Goal: Information Seeking & Learning: Learn about a topic

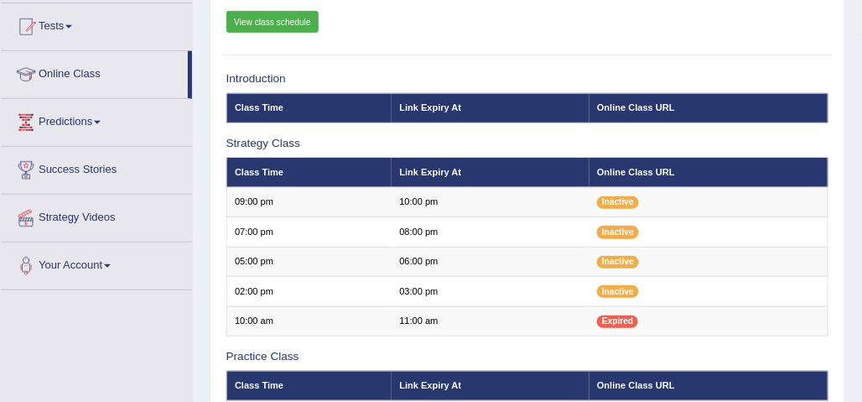
scroll to position [176, 0]
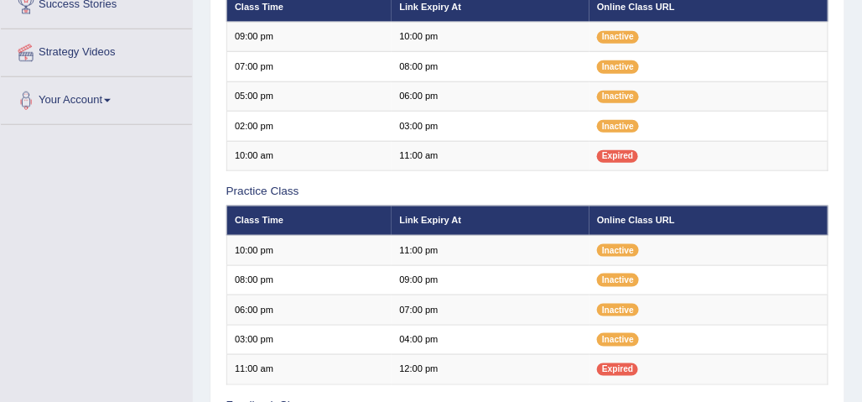
scroll to position [342, 0]
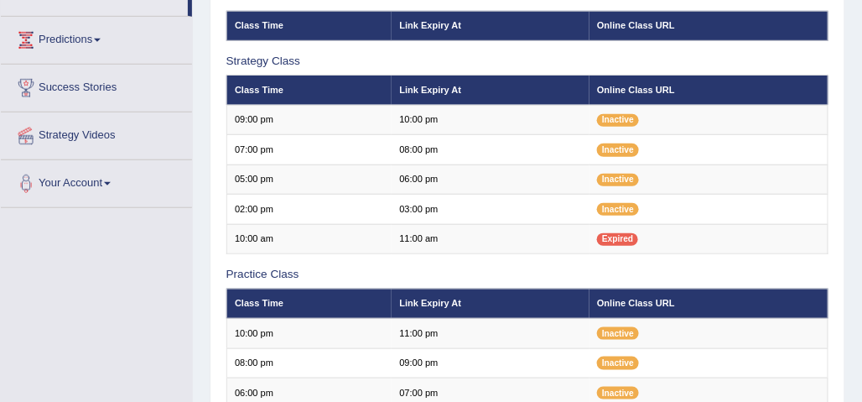
scroll to position [257, 0]
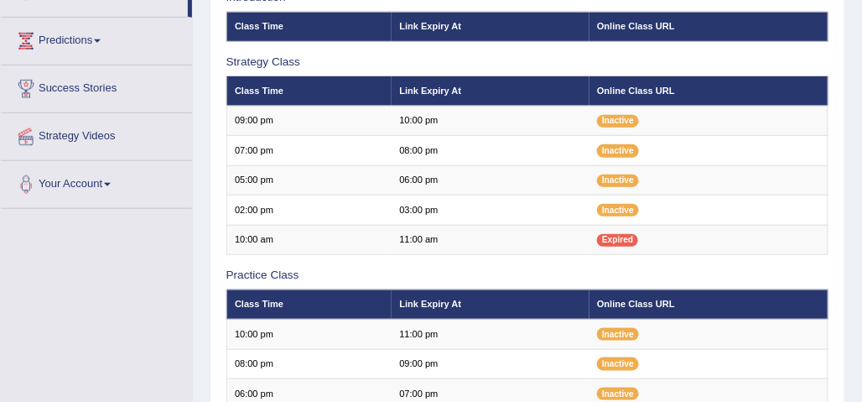
scroll to position [257, 0]
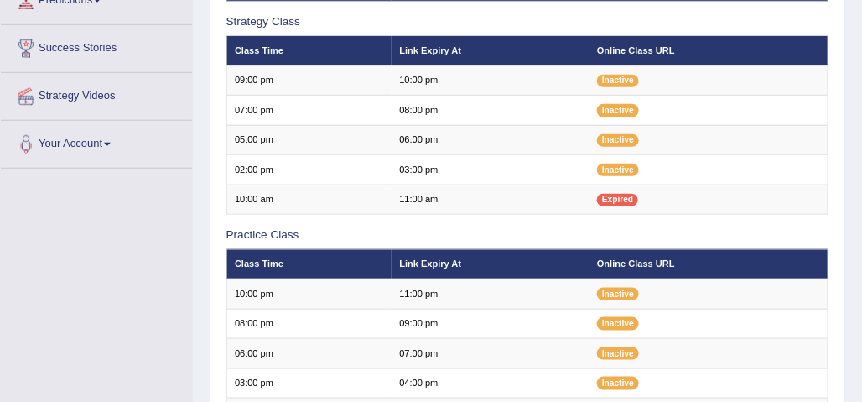
scroll to position [257, 0]
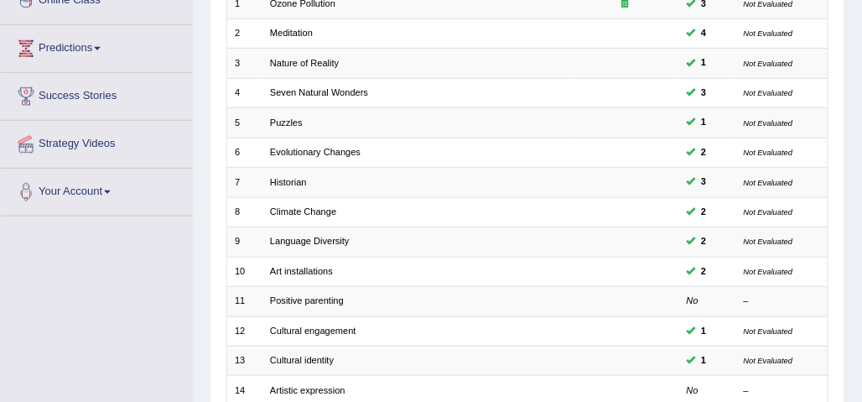
scroll to position [249, 0]
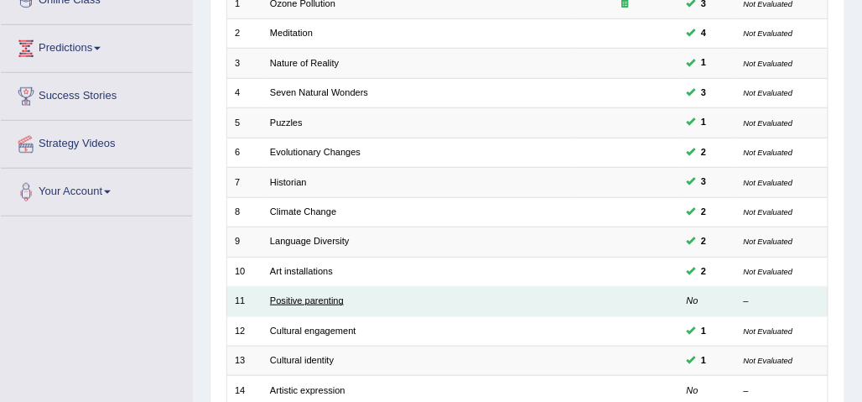
click at [317, 295] on link "Positive parenting" at bounding box center [307, 300] width 74 height 10
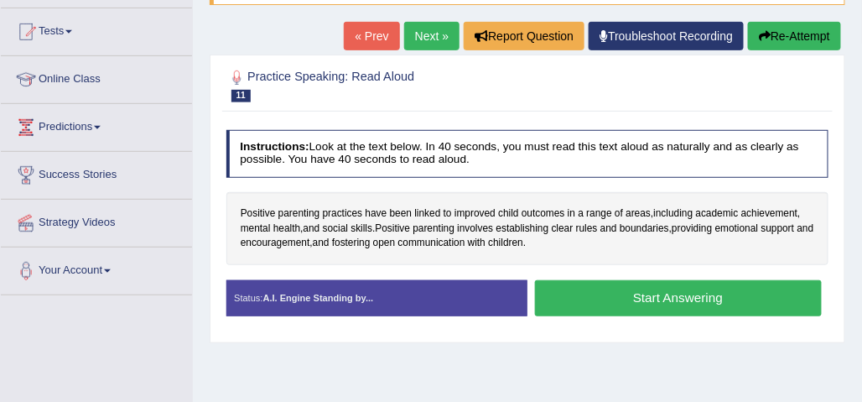
scroll to position [174, 0]
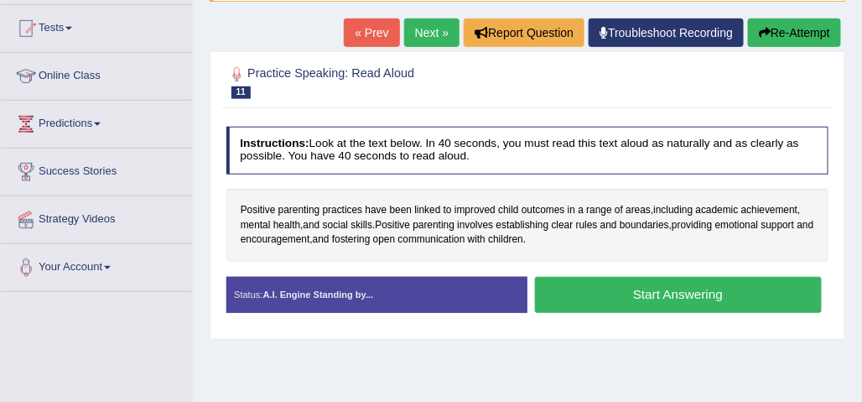
click at [714, 298] on button "Start Answering" at bounding box center [678, 295] width 287 height 36
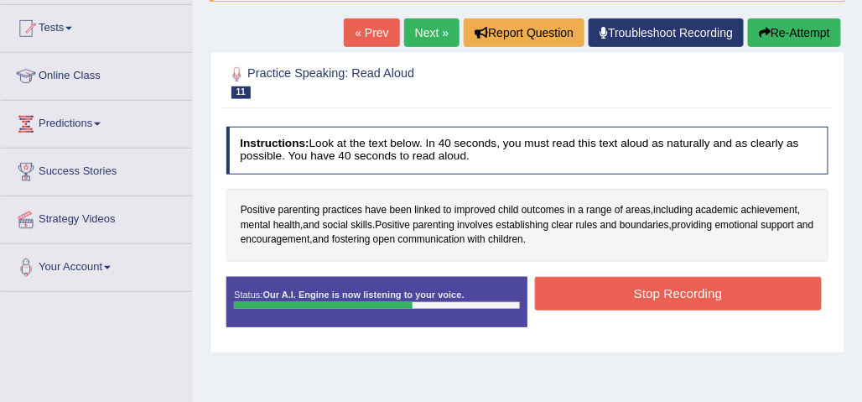
click at [707, 295] on button "Stop Recording" at bounding box center [678, 293] width 287 height 33
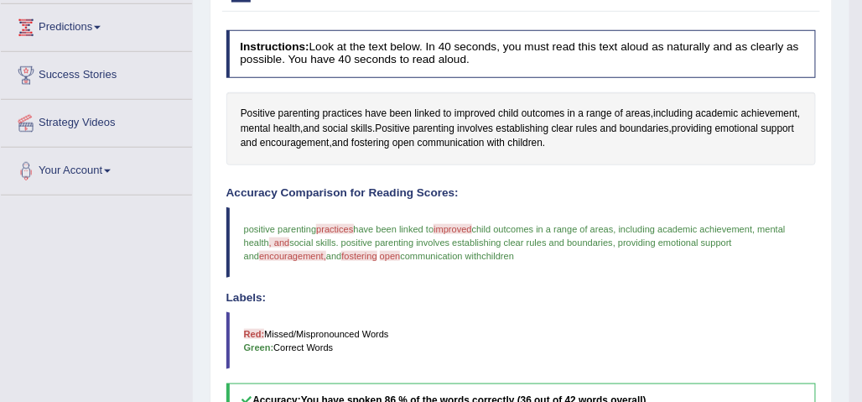
scroll to position [0, 0]
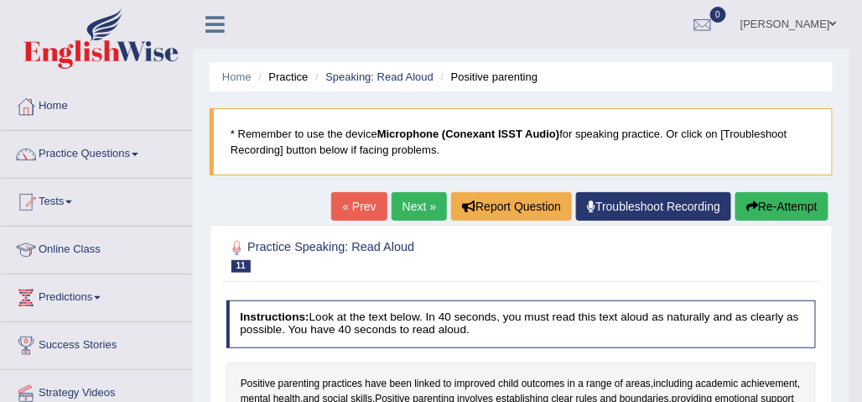
click at [412, 205] on link "Next »" at bounding box center [419, 206] width 55 height 29
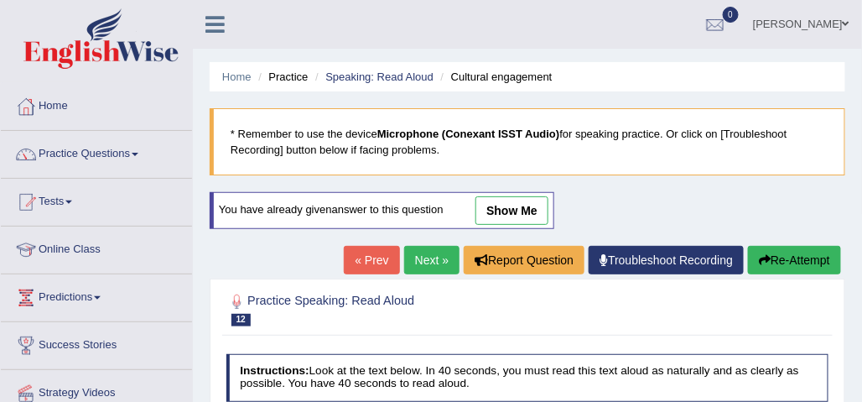
click at [510, 211] on link "show me" at bounding box center [511, 210] width 73 height 29
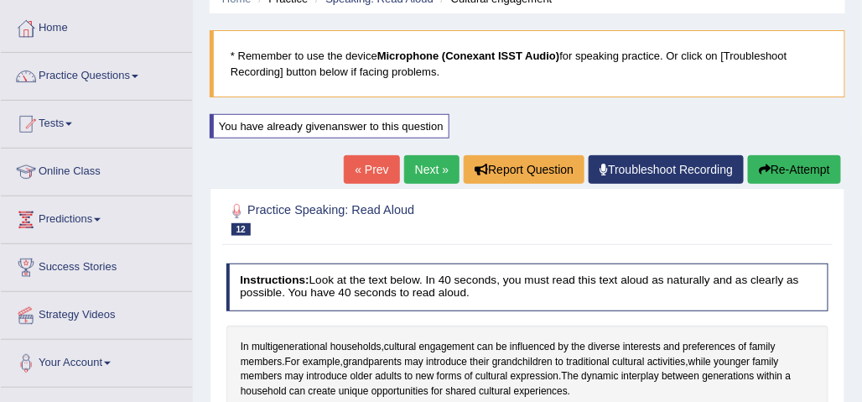
scroll to position [73, 0]
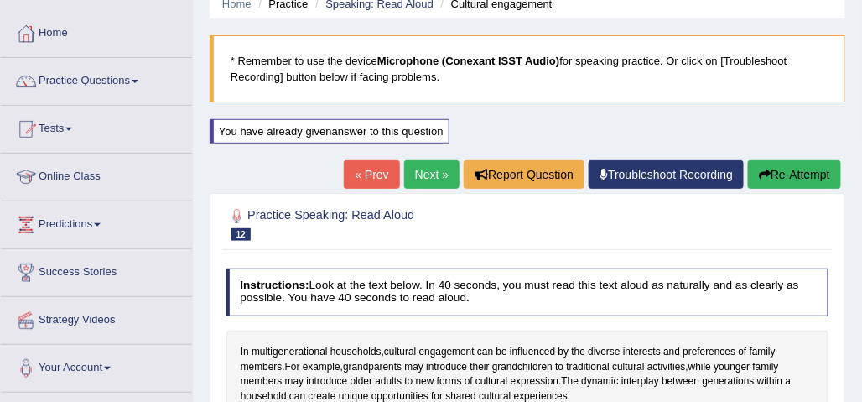
click at [424, 175] on link "Next »" at bounding box center [431, 174] width 55 height 29
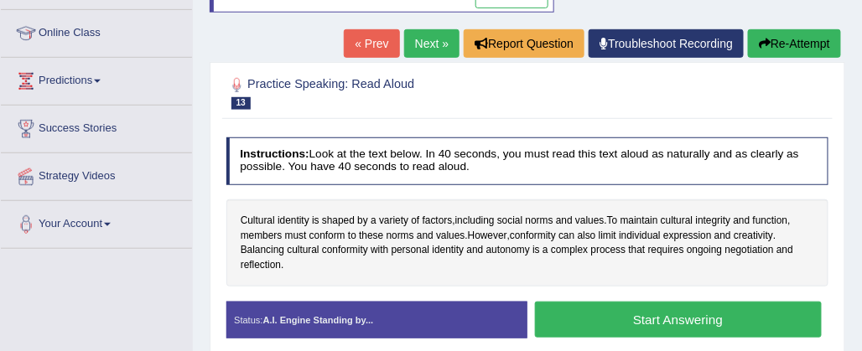
scroll to position [220, 0]
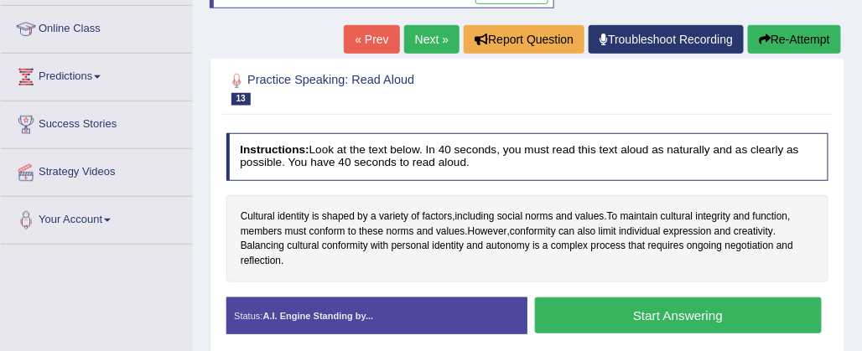
click at [427, 41] on link "Next »" at bounding box center [431, 39] width 55 height 29
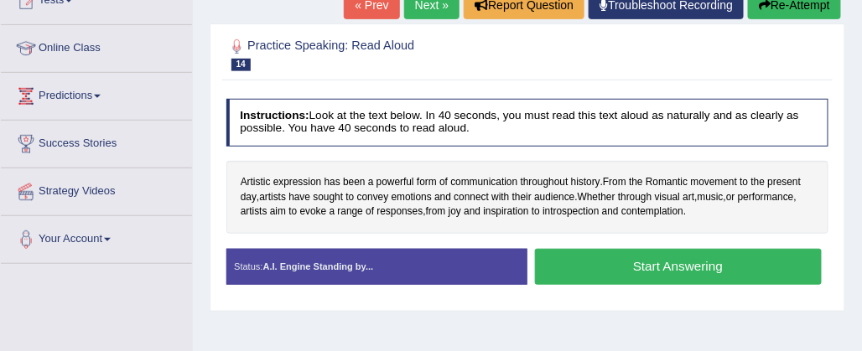
scroll to position [205, 0]
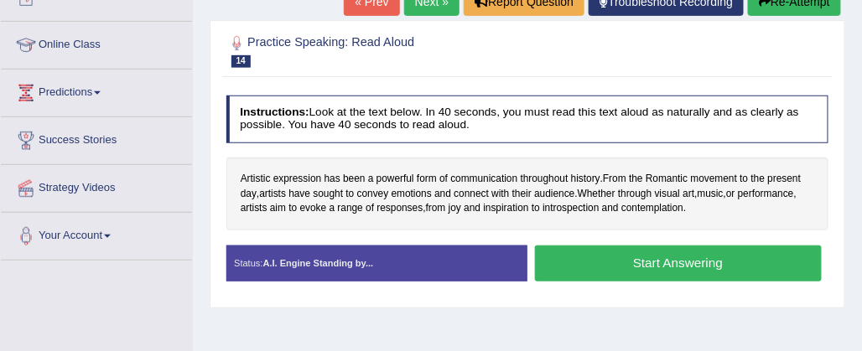
click at [685, 270] on button "Start Answering" at bounding box center [678, 264] width 287 height 36
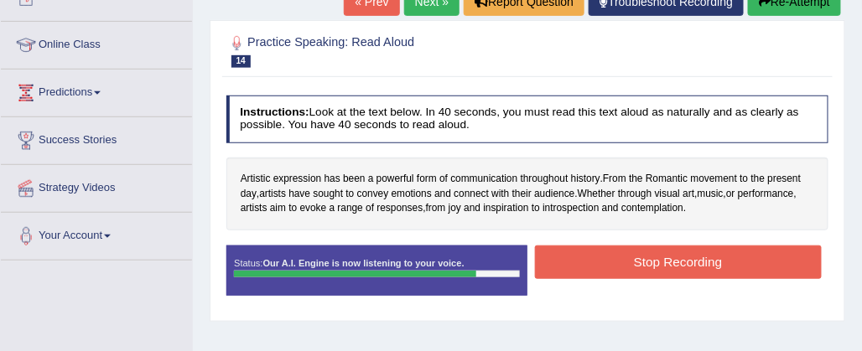
click at [723, 261] on button "Stop Recording" at bounding box center [678, 262] width 287 height 33
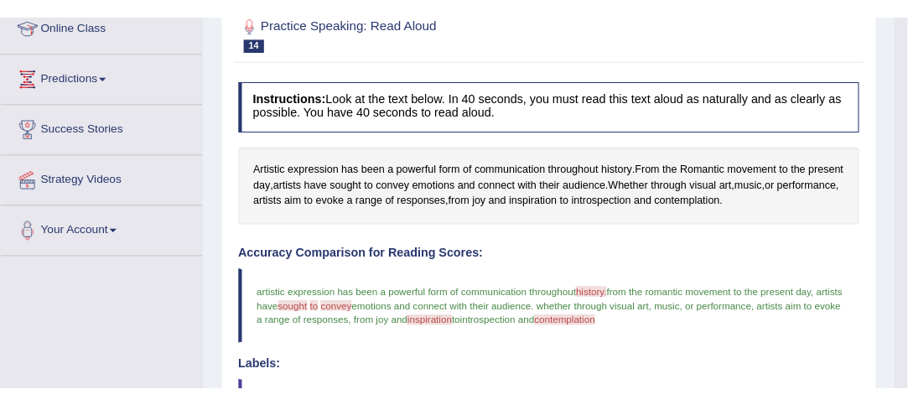
scroll to position [0, 0]
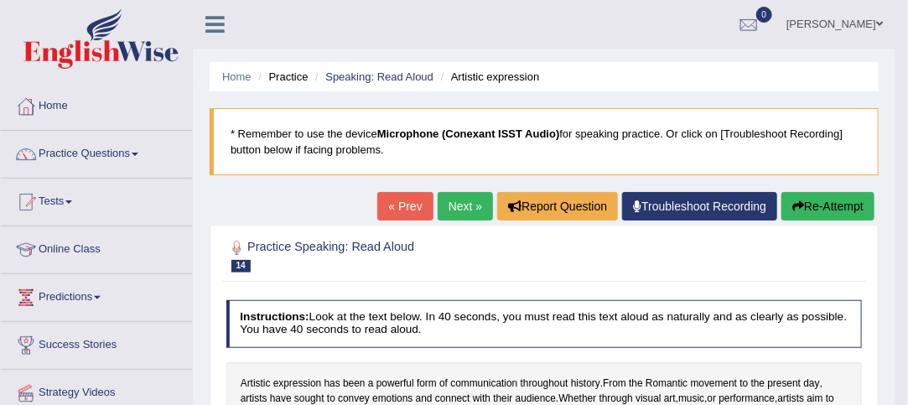
click at [458, 209] on link "Next »" at bounding box center [465, 206] width 55 height 29
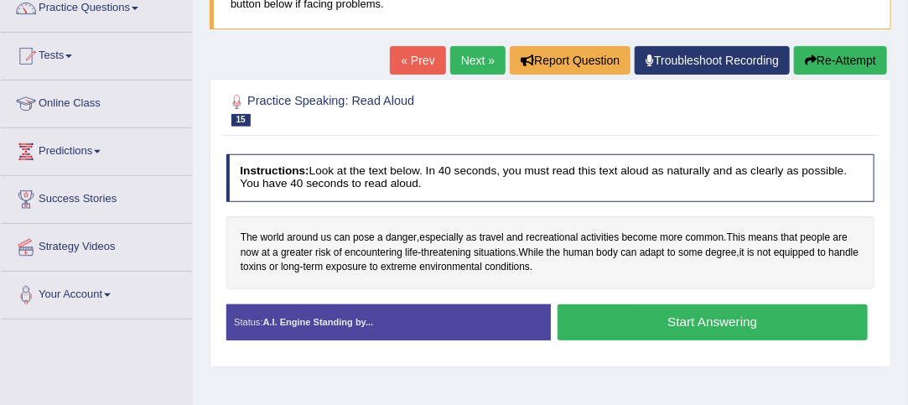
scroll to position [148, 0]
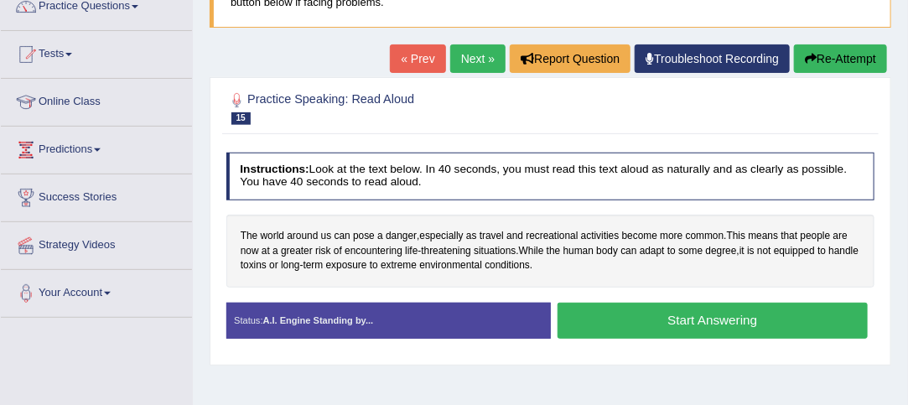
click at [747, 319] on button "Start Answering" at bounding box center [712, 321] width 310 height 36
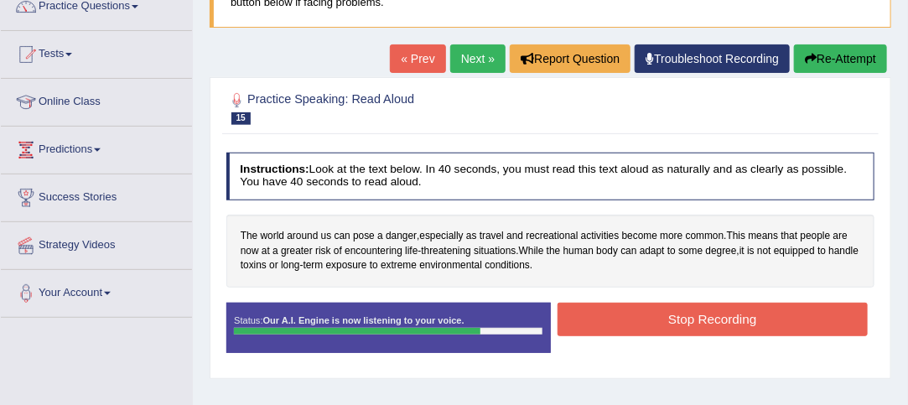
click at [741, 319] on button "Stop Recording" at bounding box center [712, 319] width 310 height 33
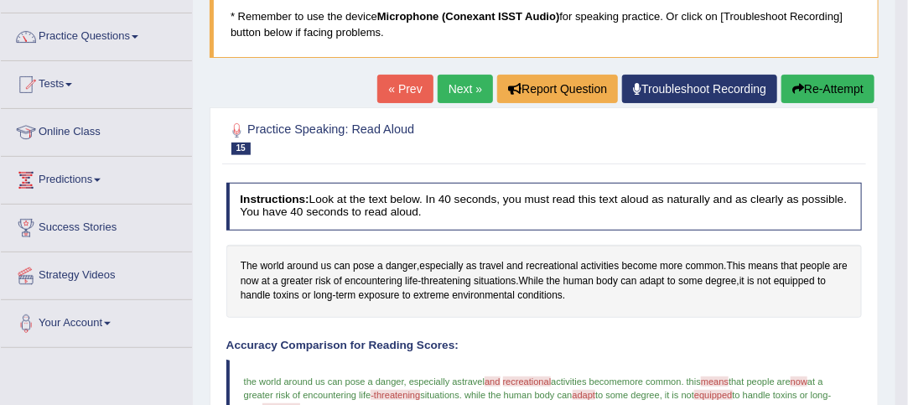
scroll to position [0, 0]
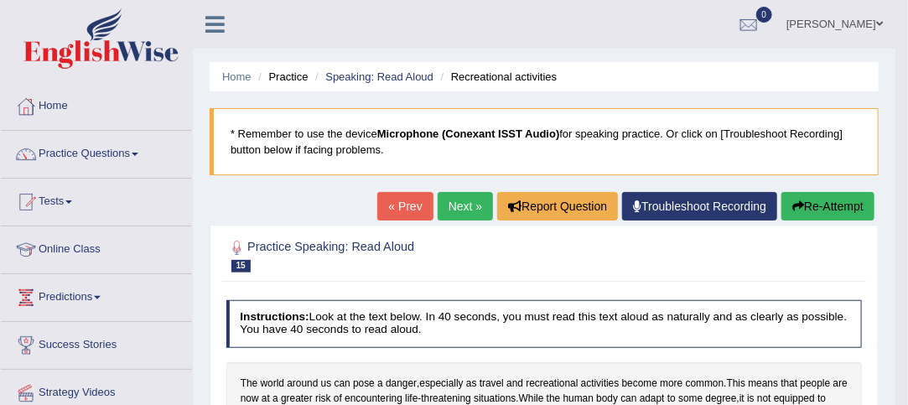
click at [469, 202] on link "Next »" at bounding box center [465, 206] width 55 height 29
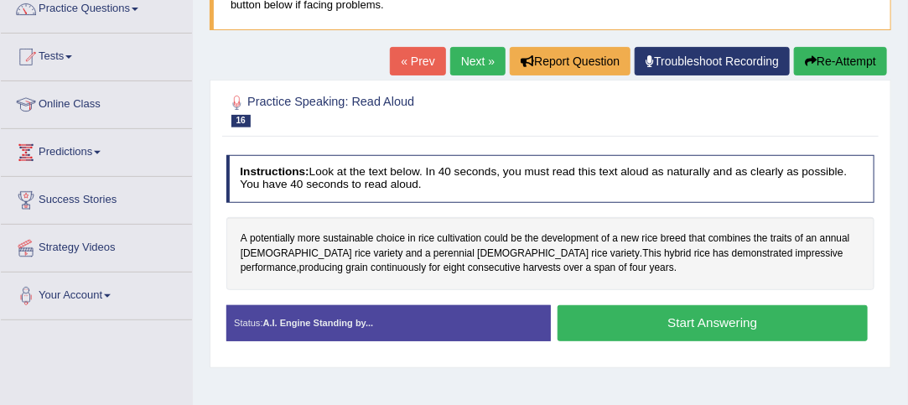
scroll to position [155, 0]
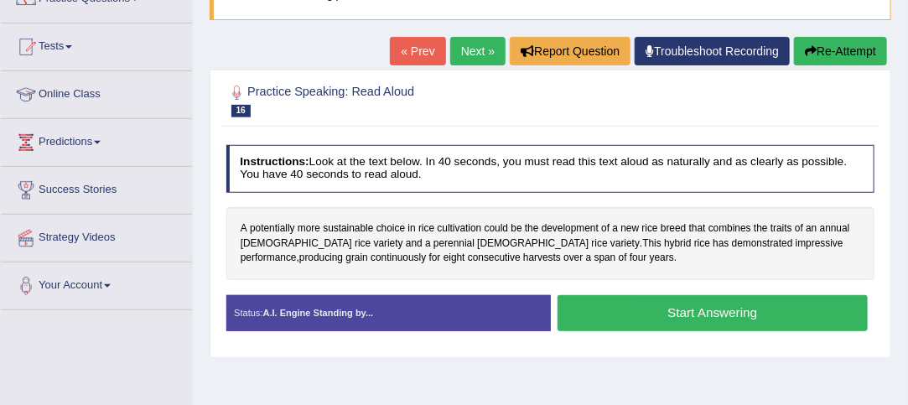
click at [768, 313] on button "Start Answering" at bounding box center [712, 313] width 310 height 36
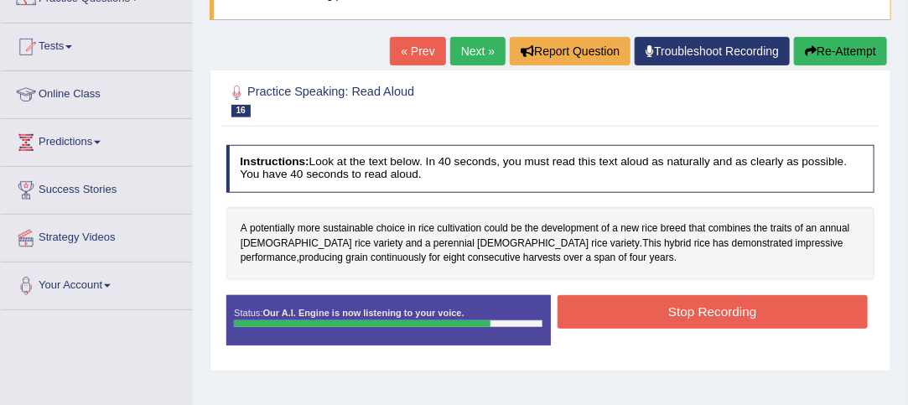
click at [746, 309] on button "Stop Recording" at bounding box center [712, 311] width 310 height 33
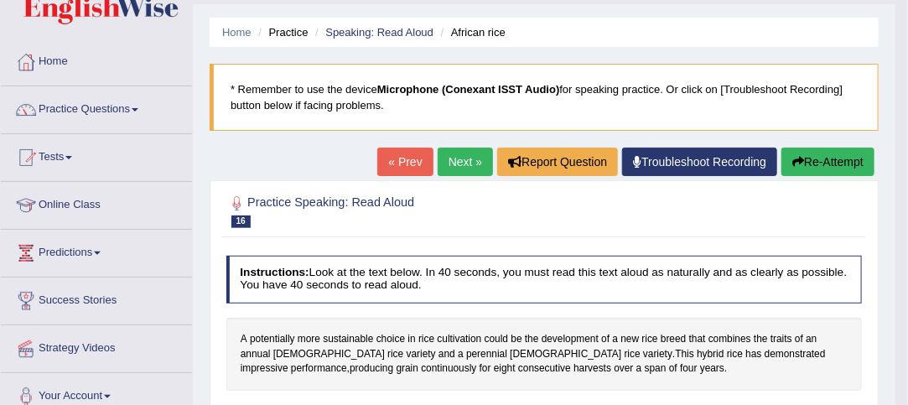
scroll to position [0, 0]
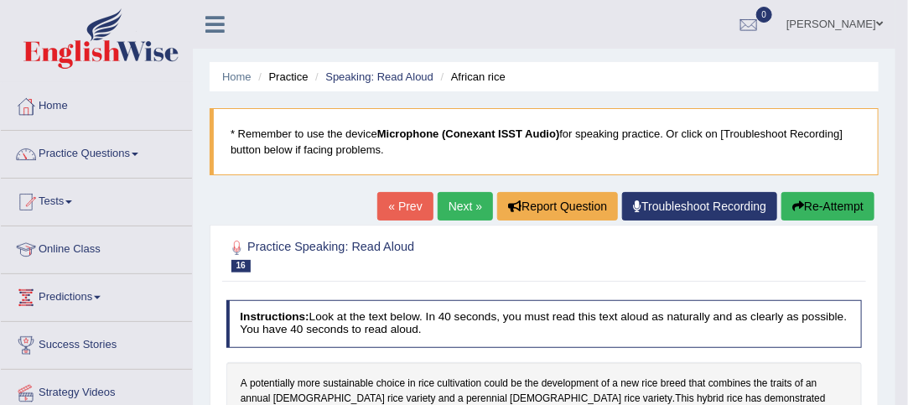
click at [459, 207] on link "Next »" at bounding box center [465, 206] width 55 height 29
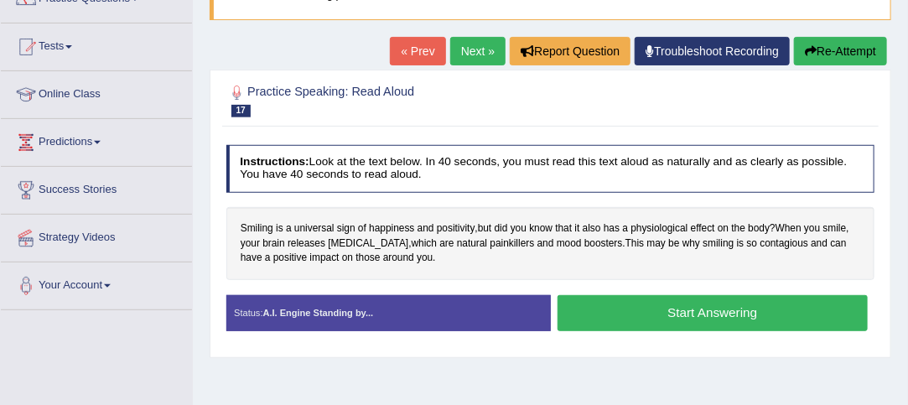
scroll to position [163, 0]
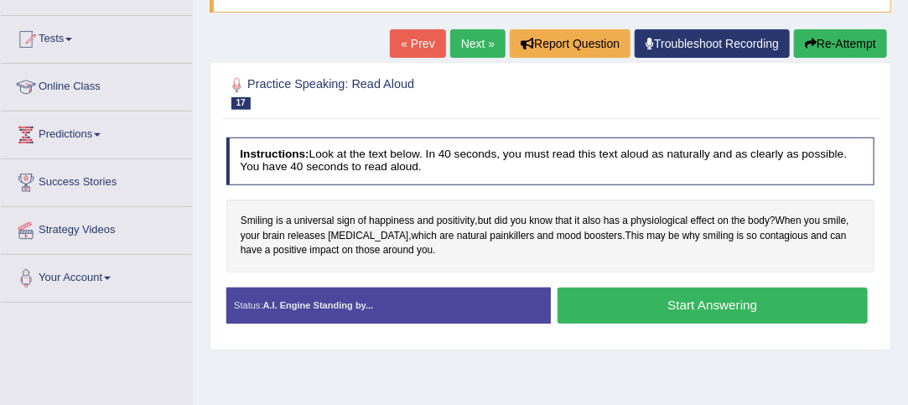
click at [752, 303] on button "Start Answering" at bounding box center [712, 306] width 310 height 36
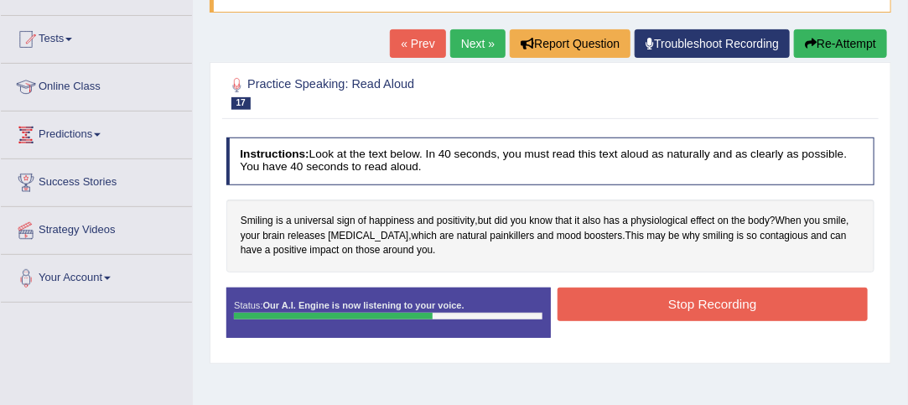
click at [756, 302] on button "Stop Recording" at bounding box center [712, 304] width 310 height 33
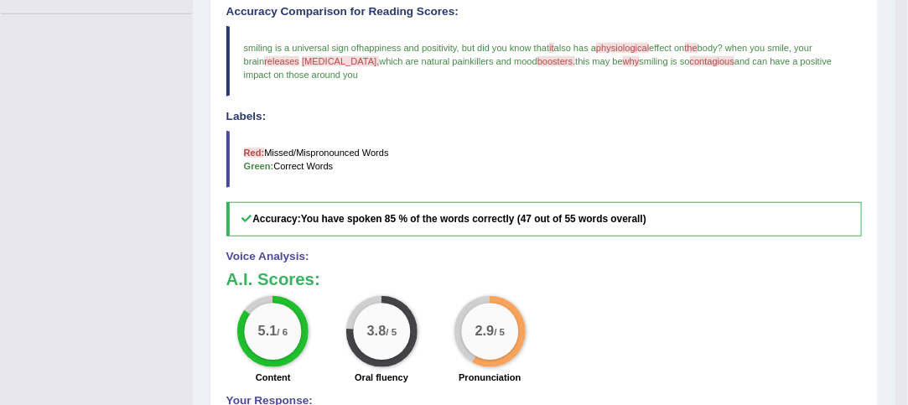
scroll to position [453, 0]
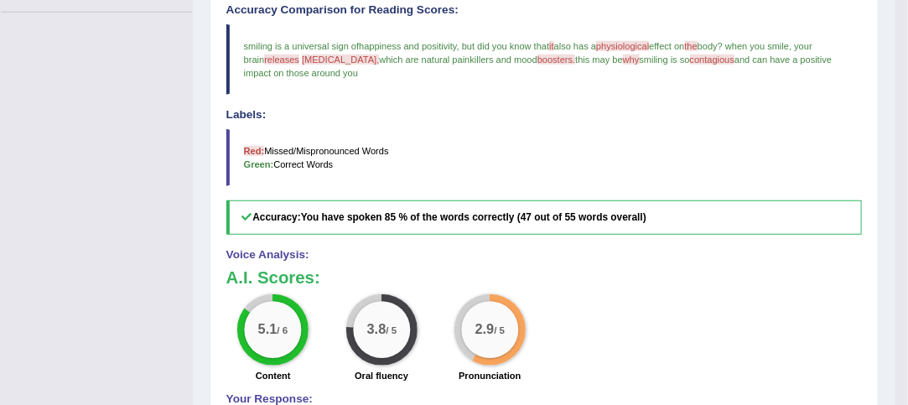
click at [832, 255] on h4 "Voice Analysis:" at bounding box center [544, 255] width 636 height 13
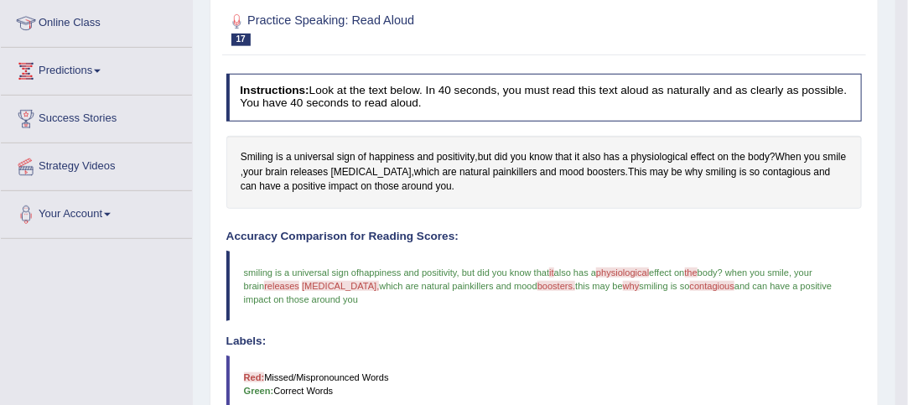
click at [823, 282] on span "and can have a positive impact on those around you" at bounding box center [539, 292] width 591 height 23
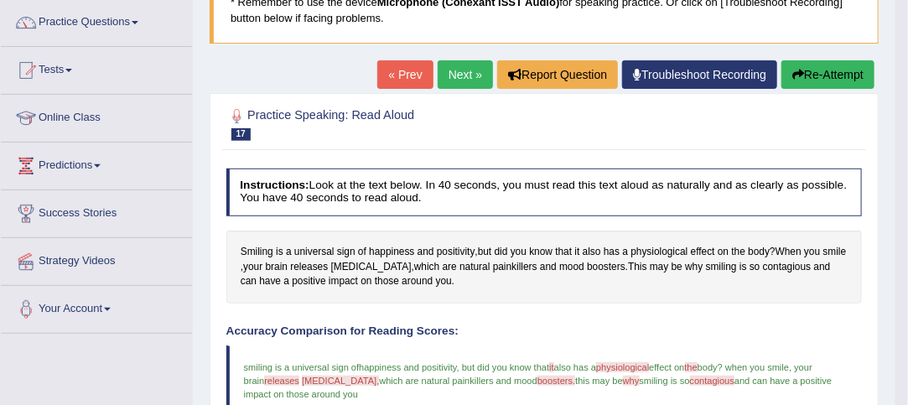
scroll to position [0, 0]
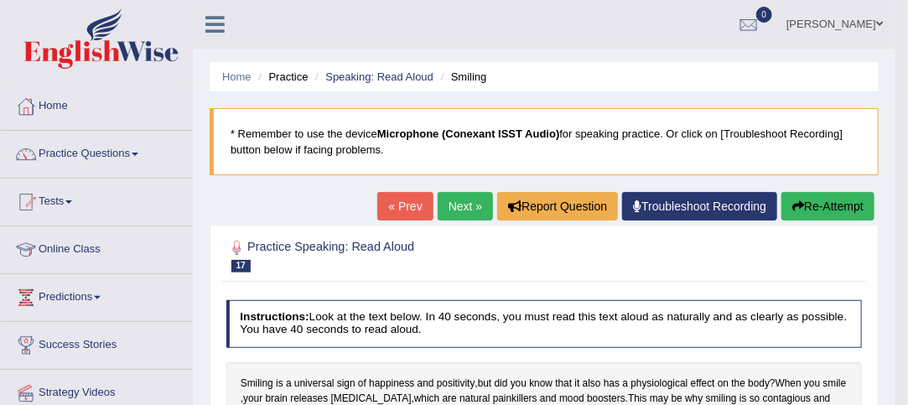
click at [454, 205] on link "Next »" at bounding box center [465, 206] width 55 height 29
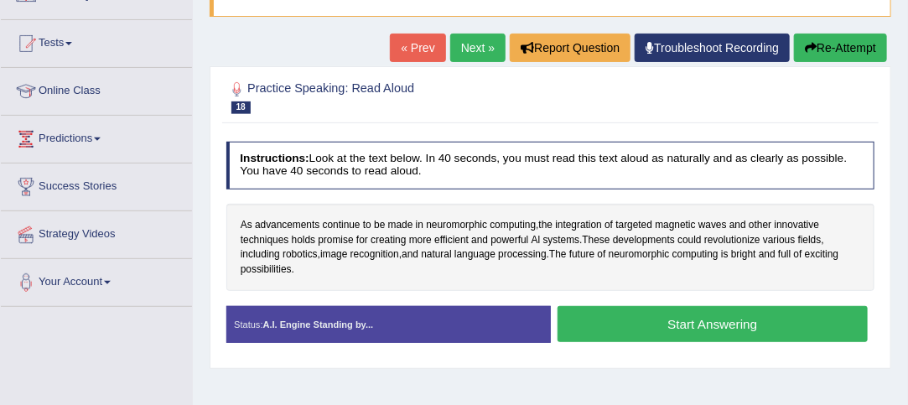
click at [750, 325] on button "Start Answering" at bounding box center [712, 324] width 310 height 36
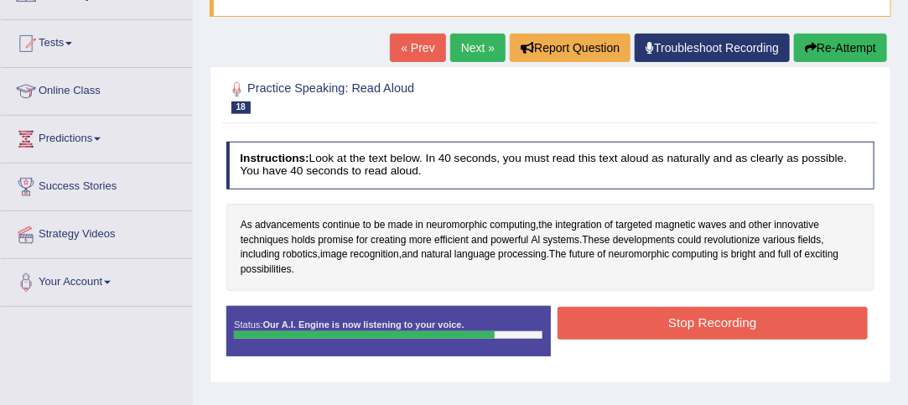
click at [752, 324] on button "Stop Recording" at bounding box center [712, 323] width 310 height 33
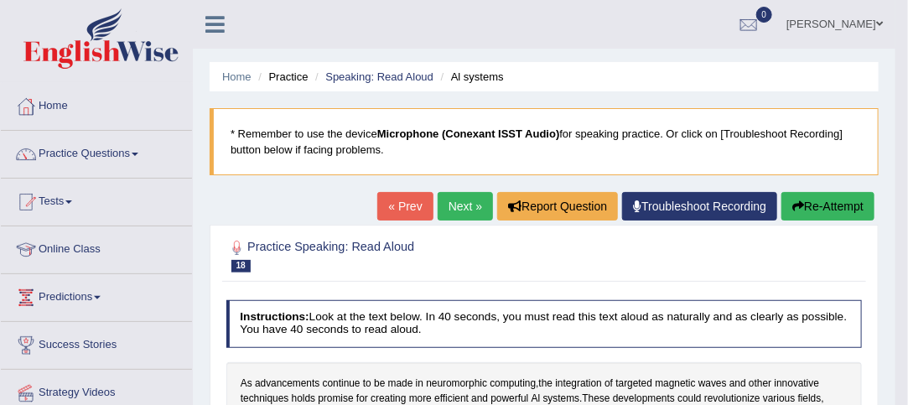
click at [457, 205] on link "Next »" at bounding box center [465, 206] width 55 height 29
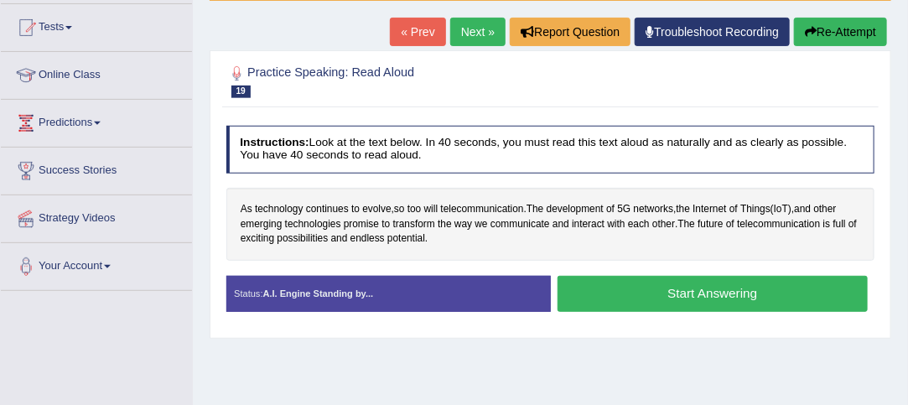
scroll to position [179, 0]
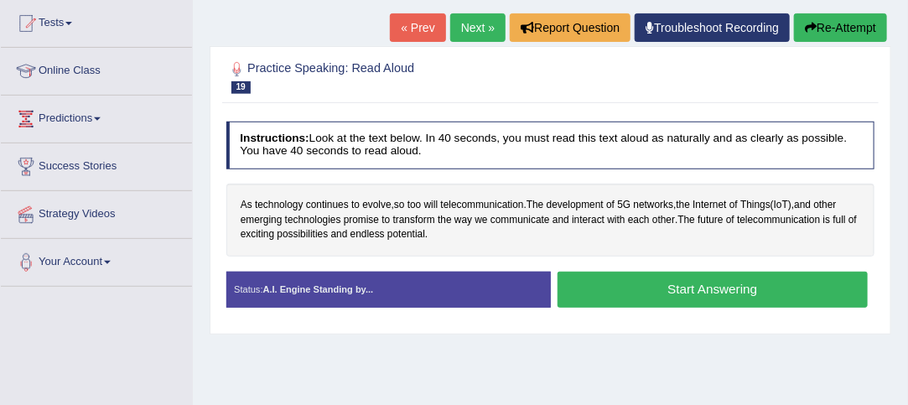
click at [734, 287] on button "Start Answering" at bounding box center [712, 290] width 310 height 36
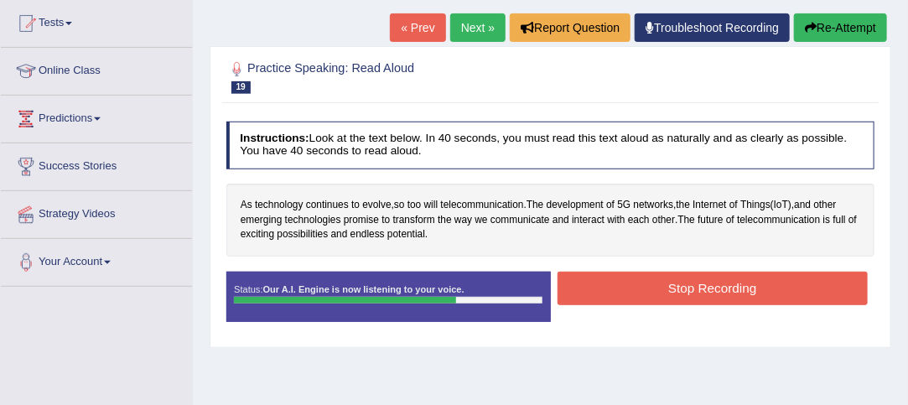
click at [749, 283] on button "Stop Recording" at bounding box center [712, 288] width 310 height 33
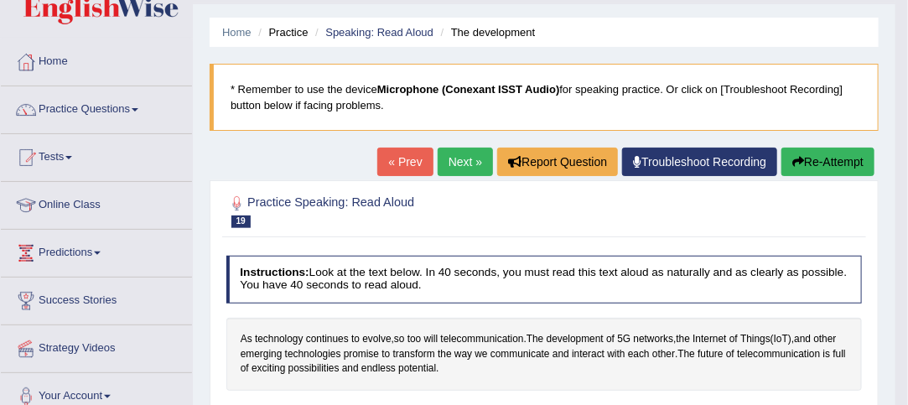
scroll to position [0, 0]
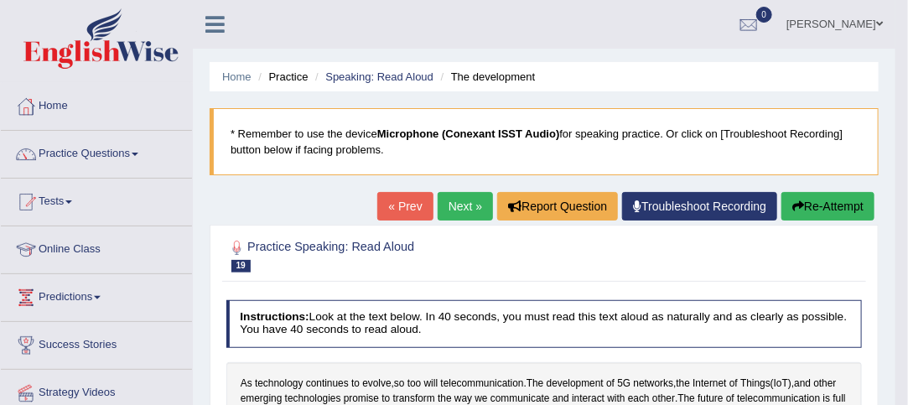
click at [454, 204] on link "Next »" at bounding box center [465, 206] width 55 height 29
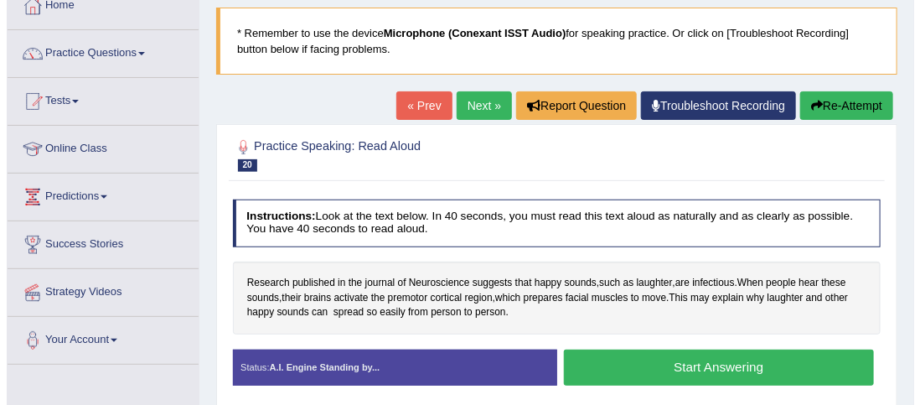
scroll to position [106, 0]
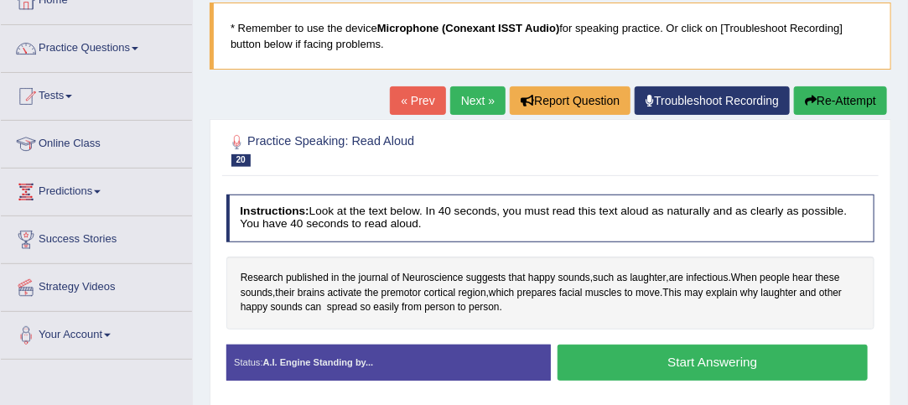
click at [745, 362] on button "Start Answering" at bounding box center [712, 363] width 310 height 36
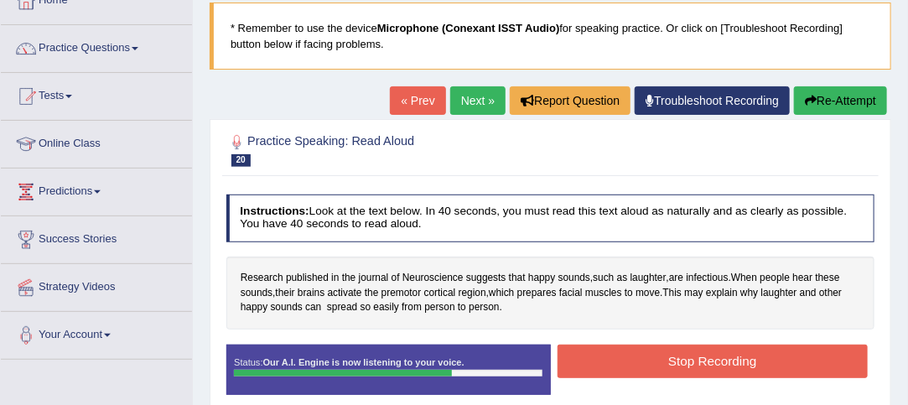
click at [745, 360] on button "Stop Recording" at bounding box center [712, 361] width 310 height 33
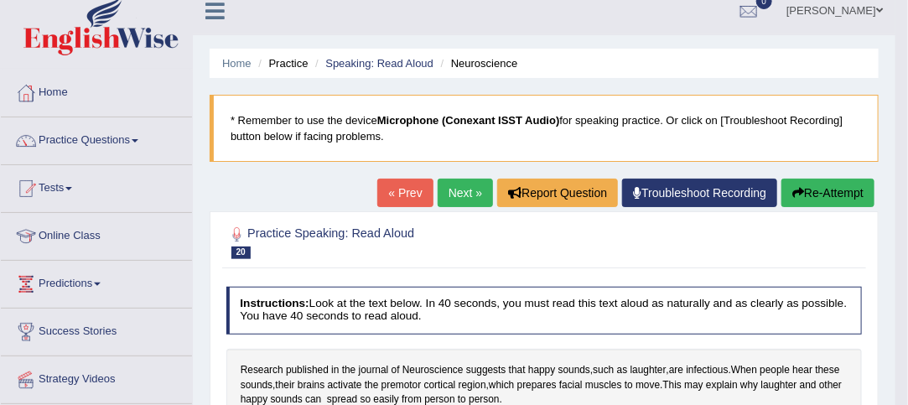
scroll to position [0, 0]
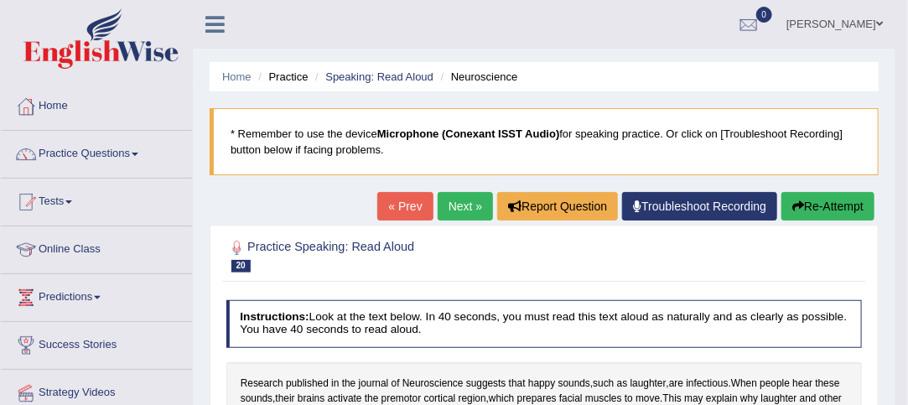
click at [457, 209] on link "Next »" at bounding box center [465, 206] width 55 height 29
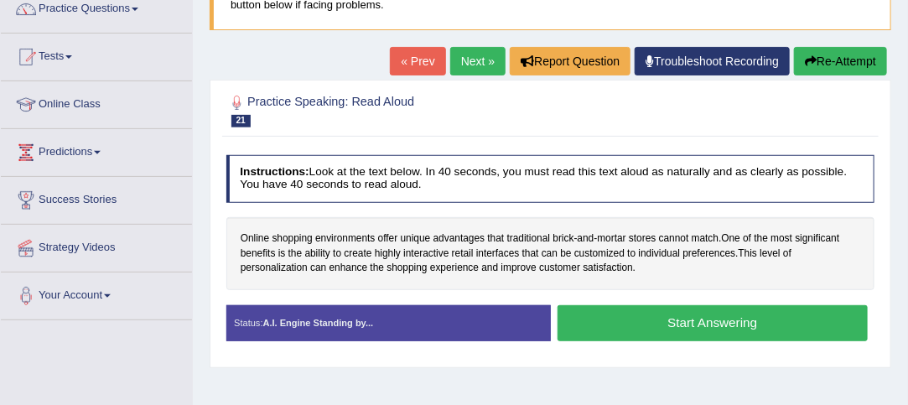
click at [720, 323] on button "Start Answering" at bounding box center [712, 323] width 310 height 36
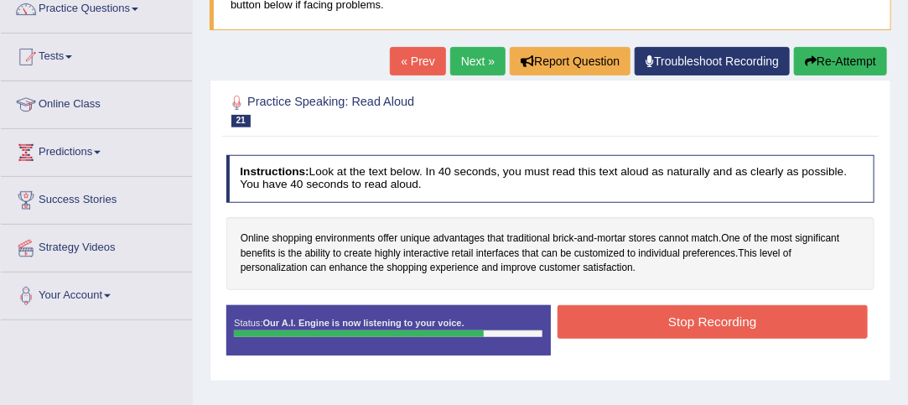
click at [727, 325] on button "Stop Recording" at bounding box center [712, 321] width 310 height 33
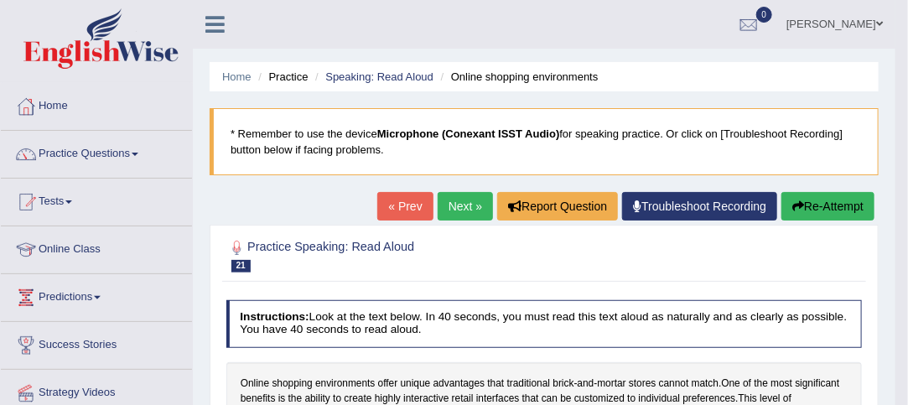
click at [454, 206] on link "Next »" at bounding box center [465, 206] width 55 height 29
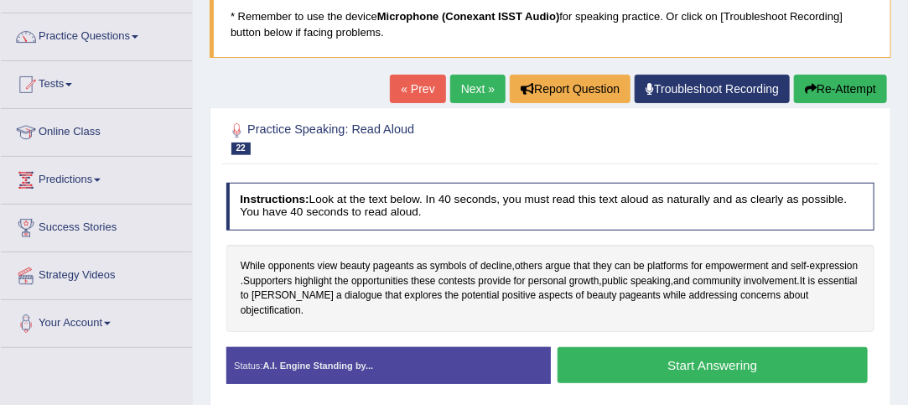
scroll to position [135, 0]
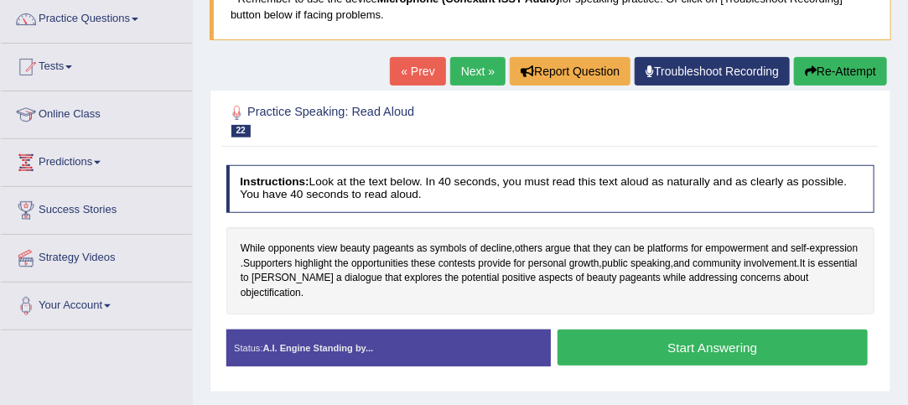
click at [705, 332] on button "Start Answering" at bounding box center [712, 347] width 310 height 36
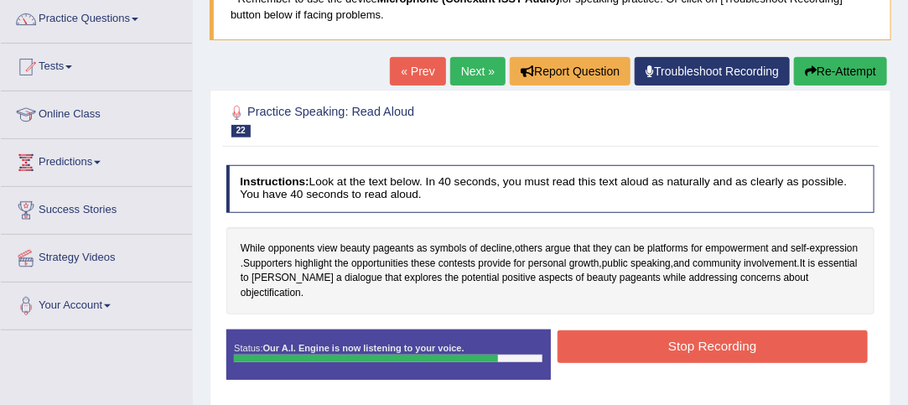
click at [743, 330] on button "Stop Recording" at bounding box center [712, 346] width 310 height 33
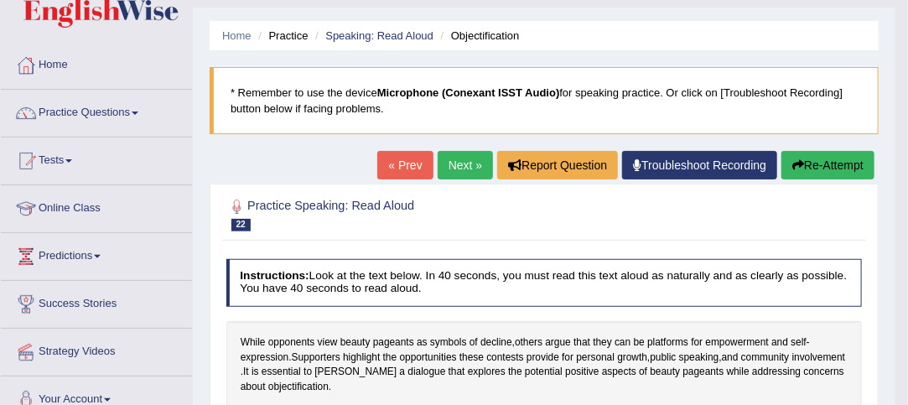
scroll to position [0, 0]
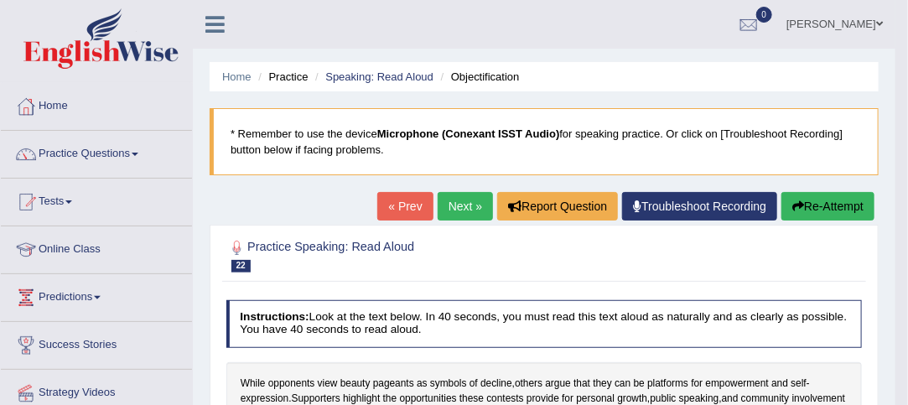
click at [460, 205] on link "Next »" at bounding box center [465, 206] width 55 height 29
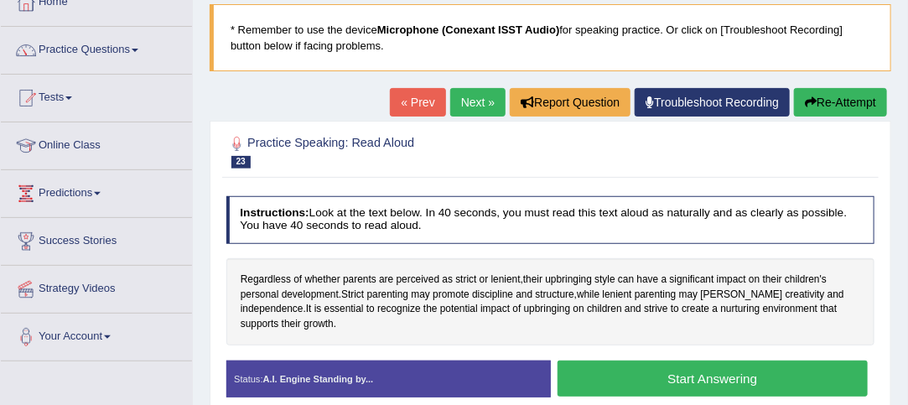
scroll to position [119, 0]
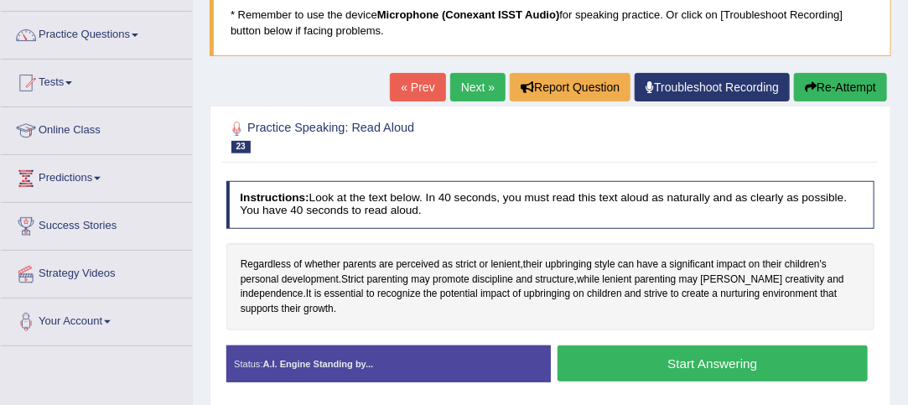
click at [666, 362] on button "Start Answering" at bounding box center [712, 363] width 310 height 36
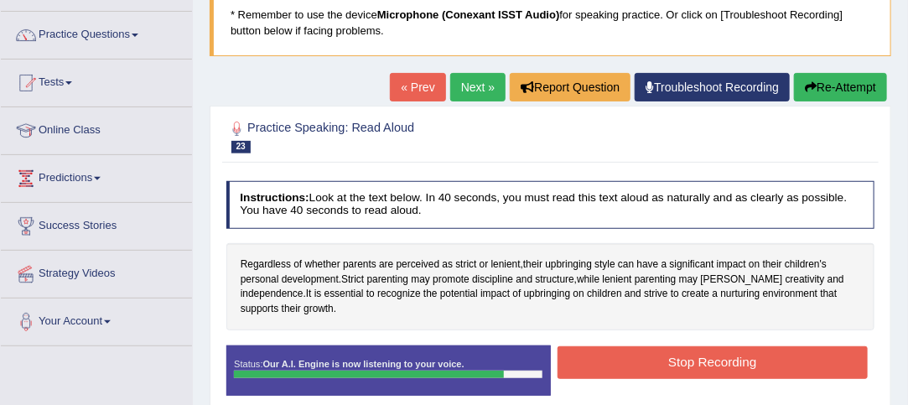
click at [743, 356] on button "Stop Recording" at bounding box center [712, 362] width 310 height 33
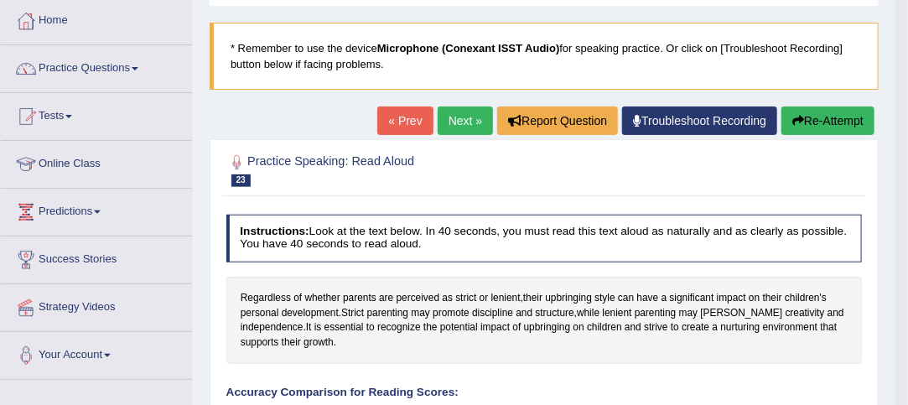
scroll to position [0, 0]
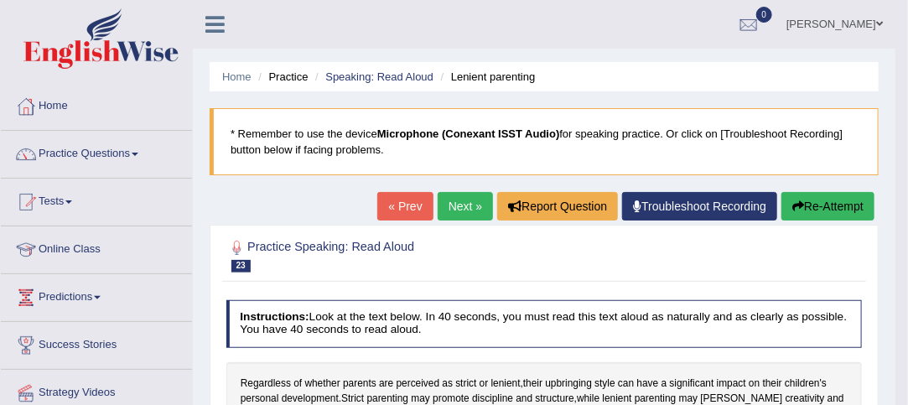
click at [446, 203] on link "Next »" at bounding box center [465, 206] width 55 height 29
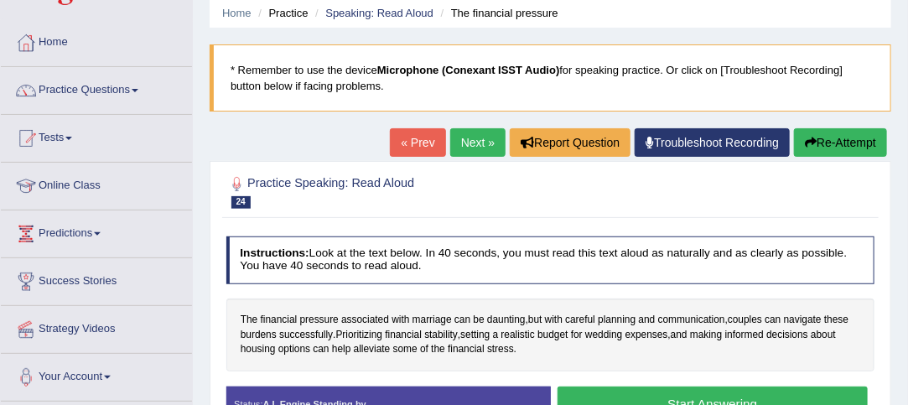
scroll to position [69, 0]
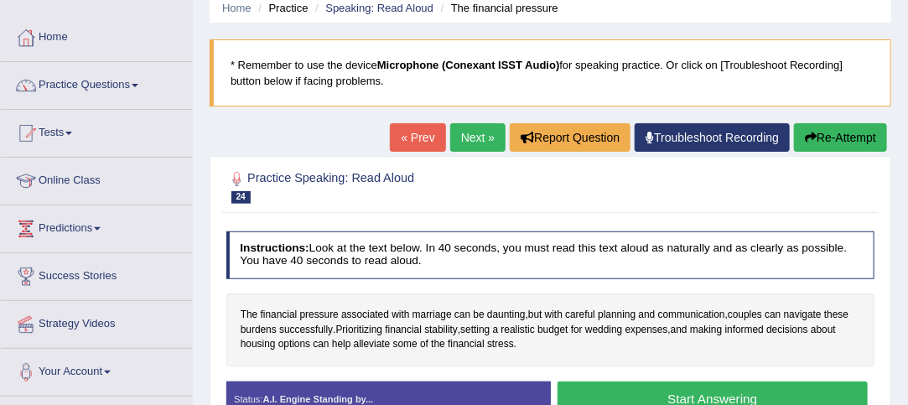
click at [471, 138] on link "Next »" at bounding box center [477, 137] width 55 height 29
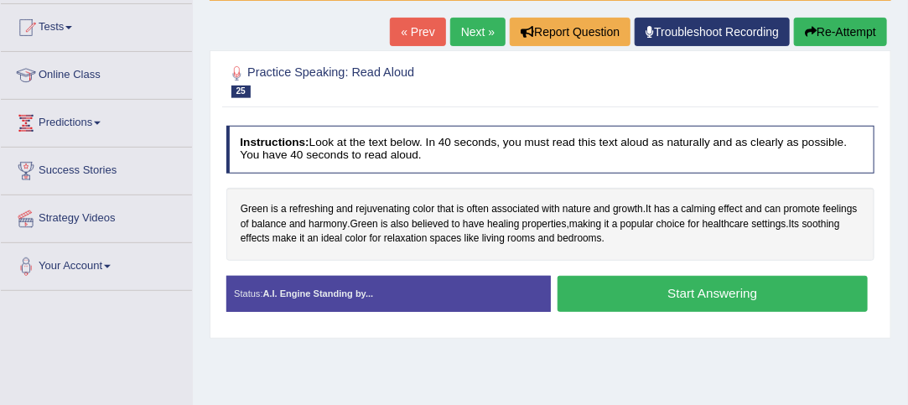
click at [416, 32] on link "« Prev" at bounding box center [417, 32] width 55 height 29
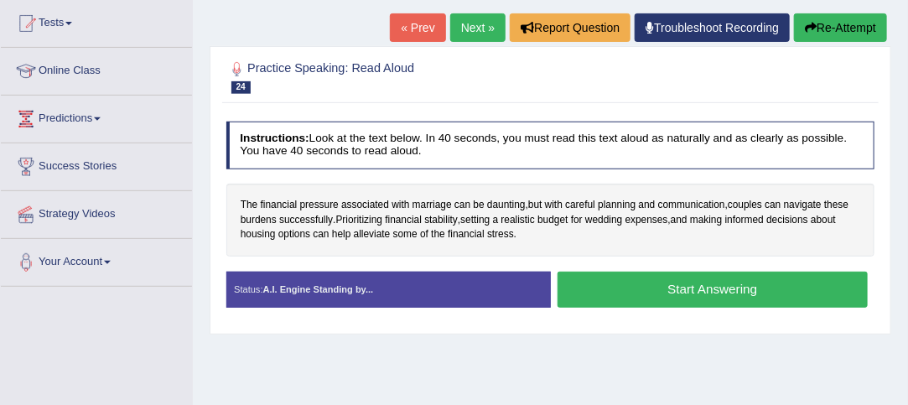
click at [675, 286] on button "Start Answering" at bounding box center [712, 290] width 310 height 36
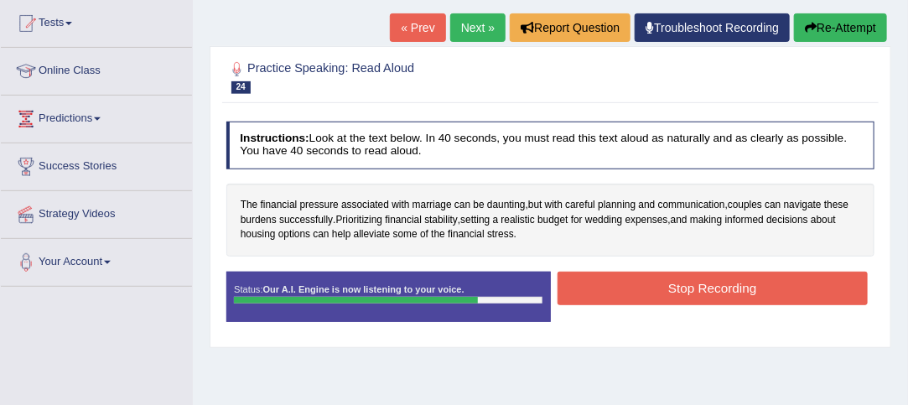
click at [757, 285] on button "Stop Recording" at bounding box center [712, 288] width 310 height 33
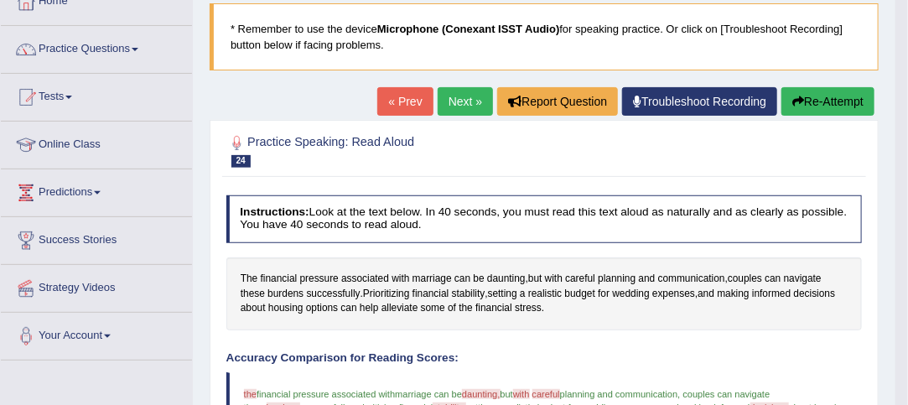
scroll to position [94, 0]
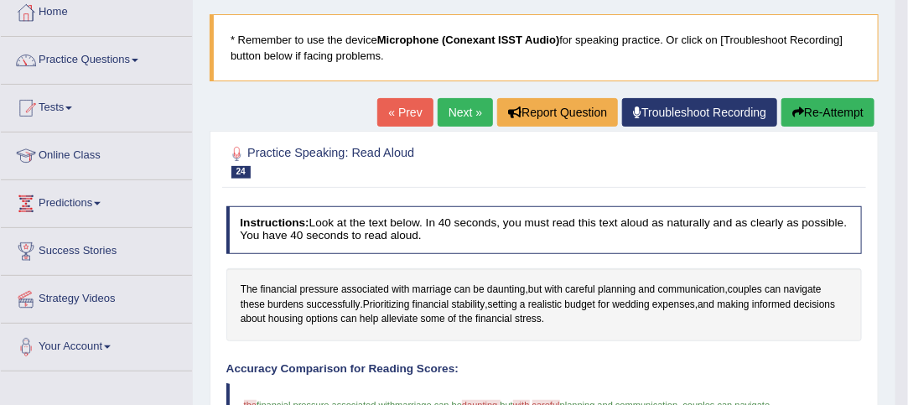
click at [464, 112] on link "Next »" at bounding box center [465, 112] width 55 height 29
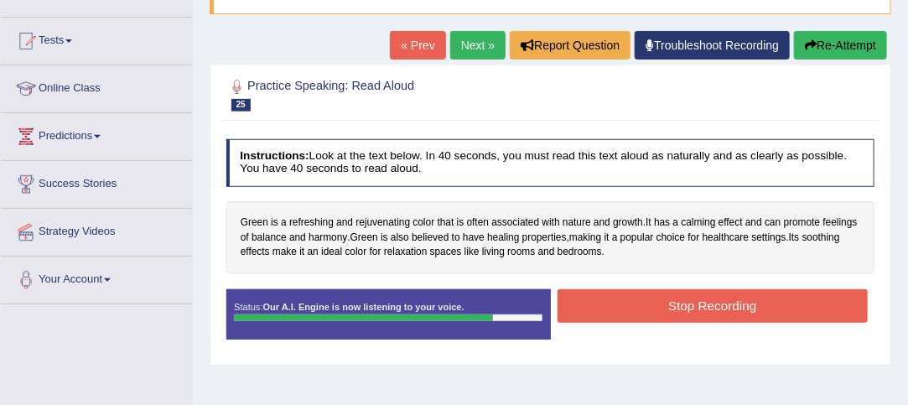
scroll to position [169, 0]
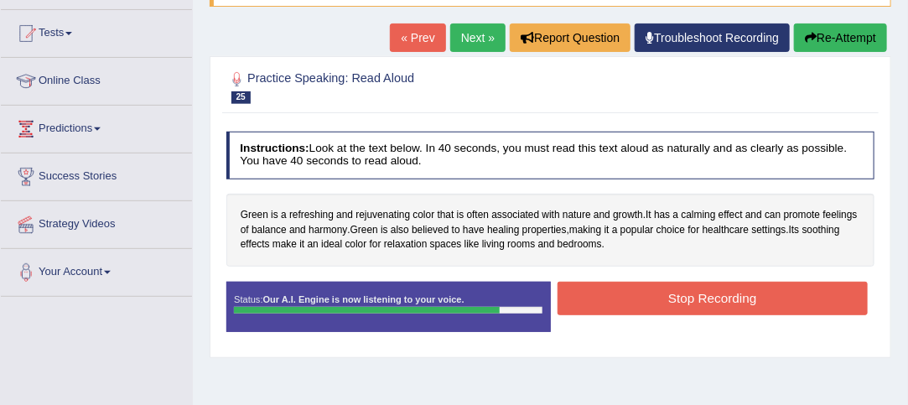
click at [736, 293] on button "Stop Recording" at bounding box center [712, 298] width 310 height 33
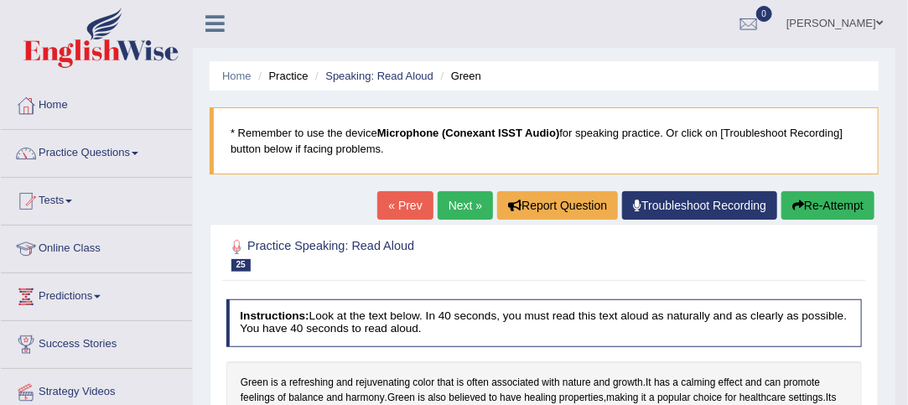
scroll to position [0, 0]
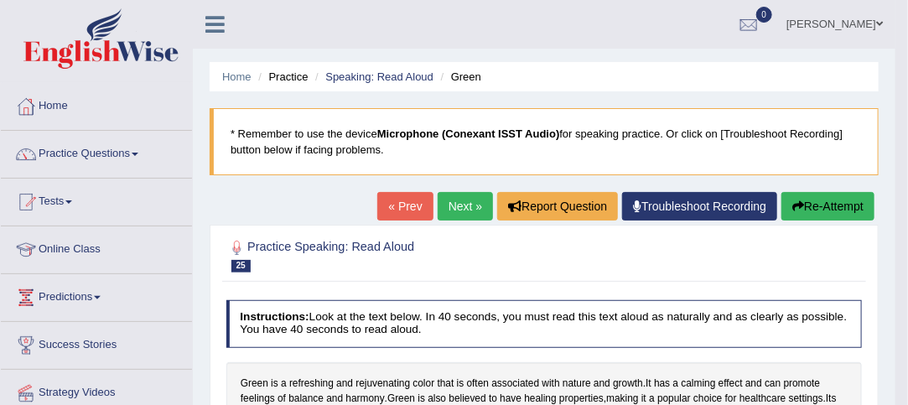
click at [456, 206] on link "Next »" at bounding box center [465, 206] width 55 height 29
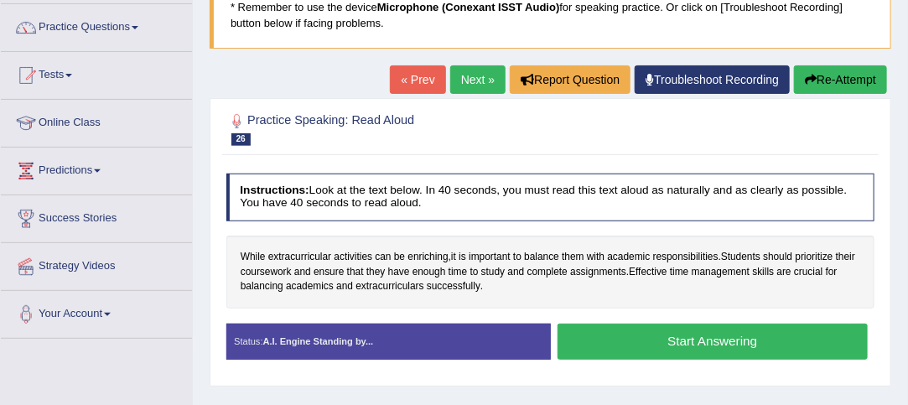
scroll to position [134, 0]
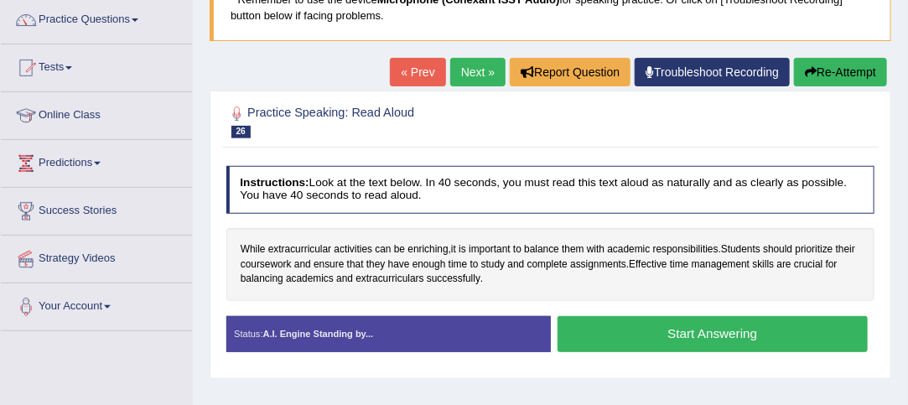
click at [679, 330] on button "Start Answering" at bounding box center [712, 334] width 310 height 36
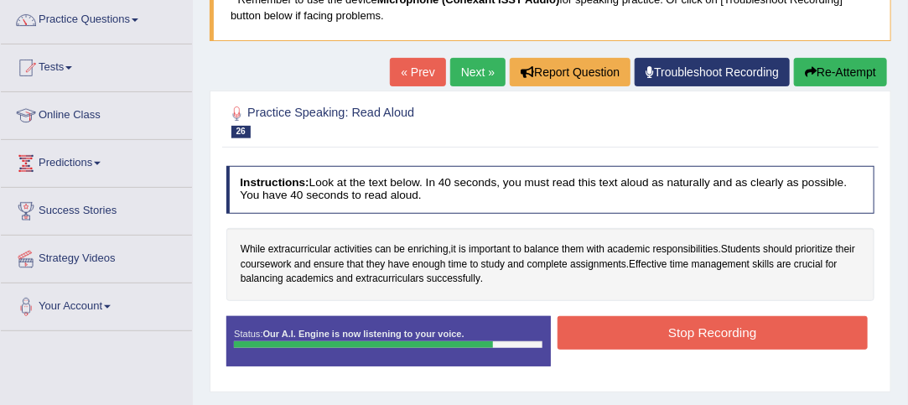
click at [736, 334] on button "Stop Recording" at bounding box center [712, 332] width 310 height 33
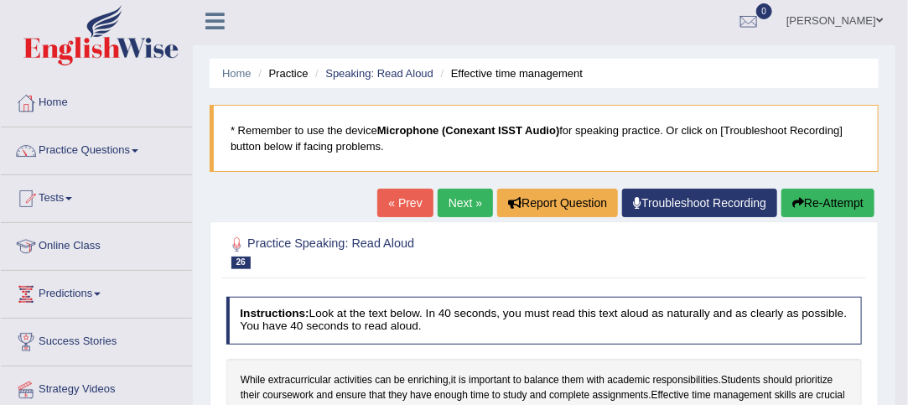
scroll to position [0, 0]
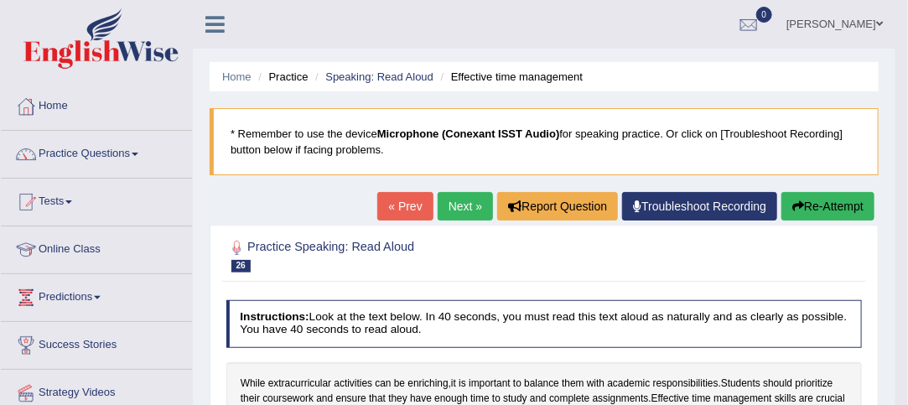
click at [454, 205] on link "Next »" at bounding box center [465, 206] width 55 height 29
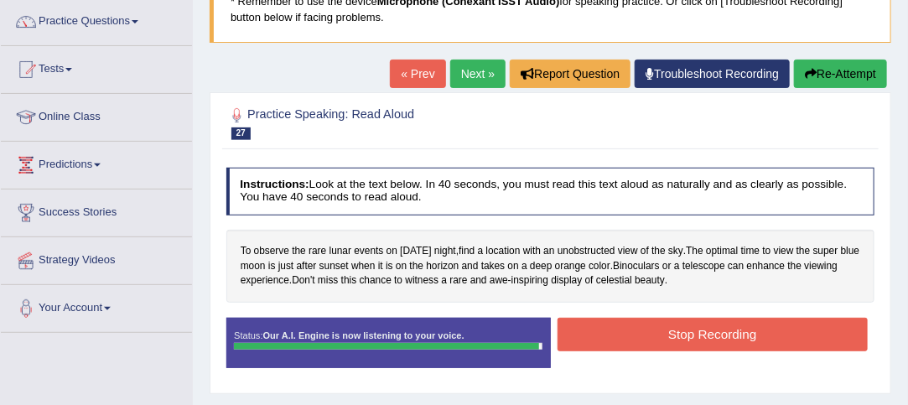
click at [729, 334] on button "Stop Recording" at bounding box center [712, 334] width 310 height 33
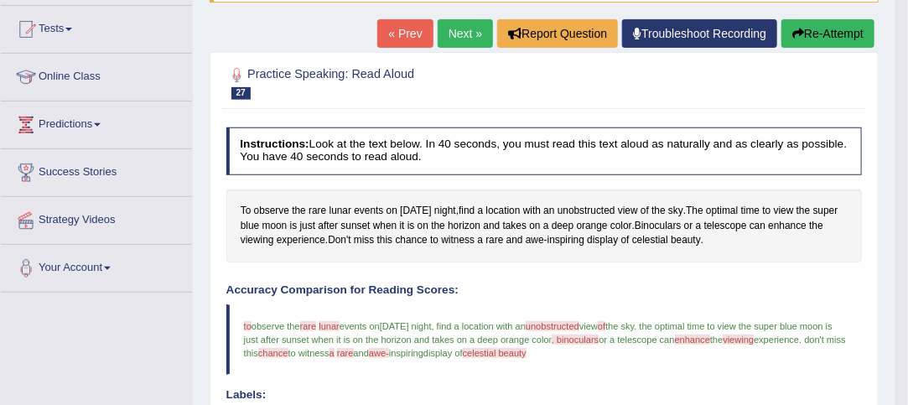
scroll to position [171, 0]
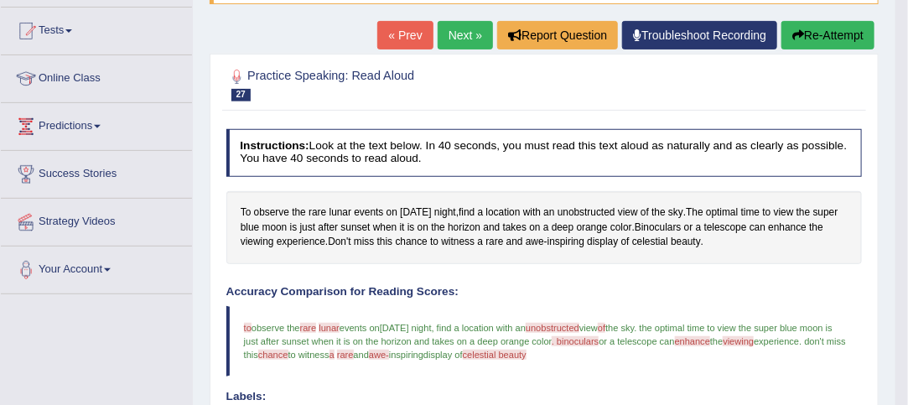
click at [454, 38] on link "Next »" at bounding box center [465, 35] width 55 height 29
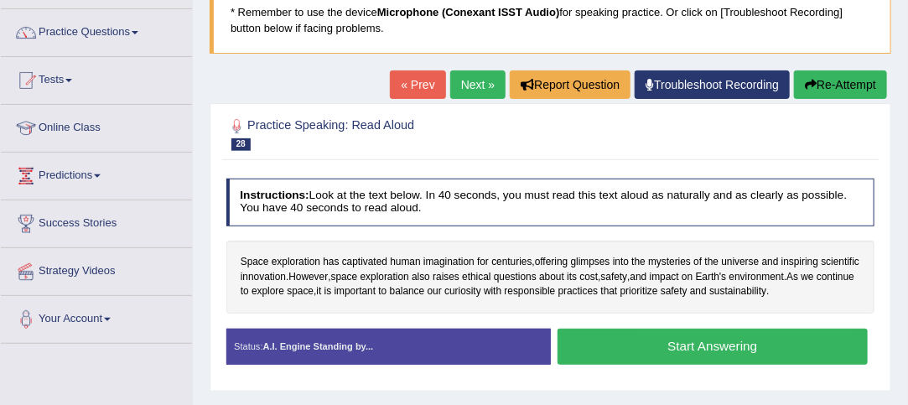
scroll to position [128, 0]
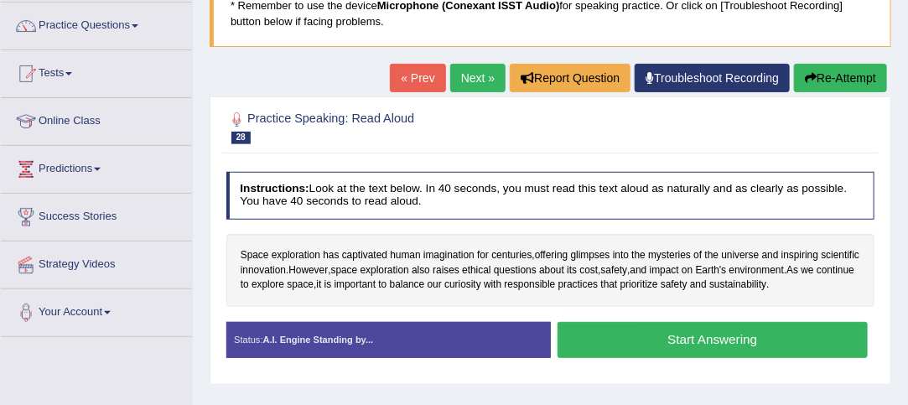
click at [740, 339] on button "Start Answering" at bounding box center [712, 340] width 310 height 36
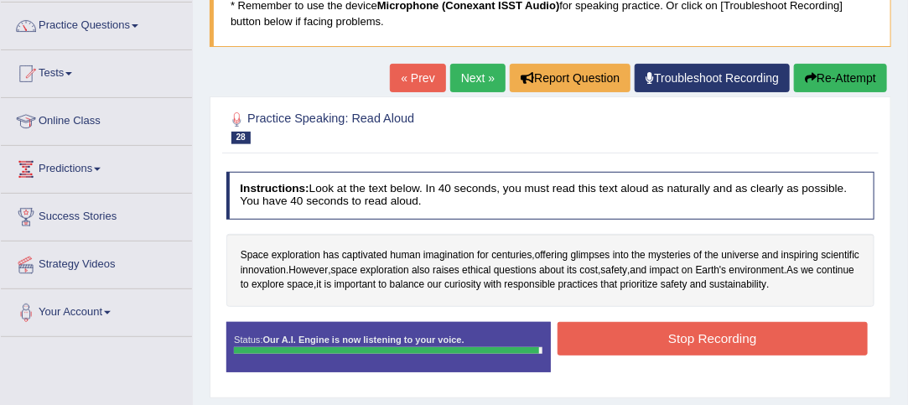
click at [780, 339] on button "Stop Recording" at bounding box center [712, 338] width 310 height 33
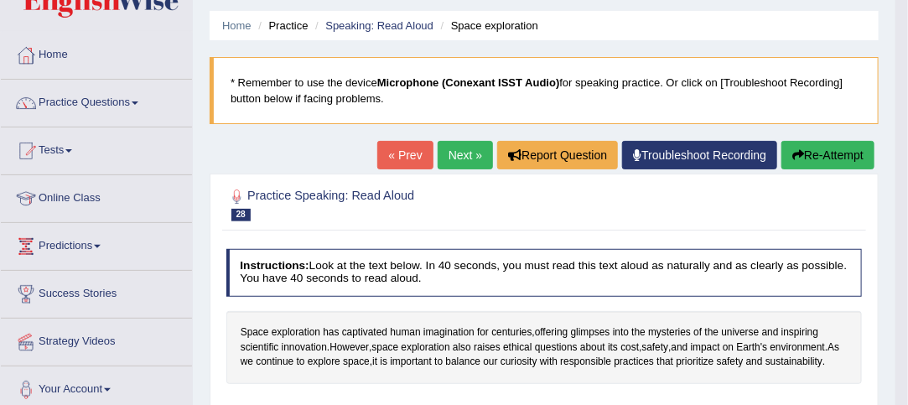
scroll to position [0, 0]
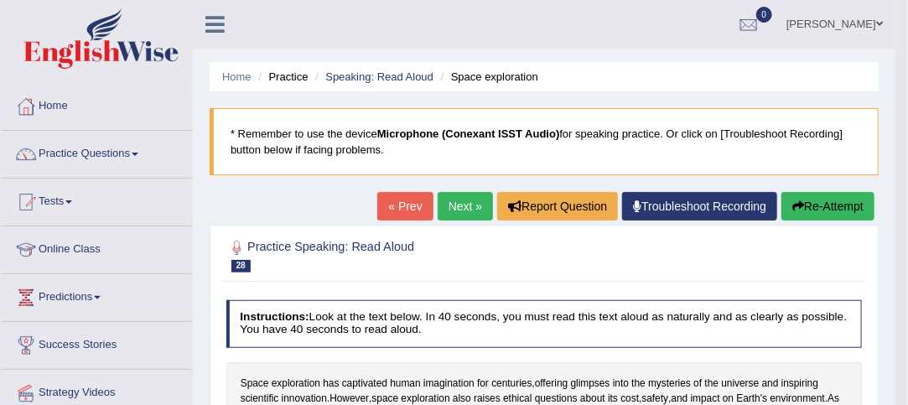
click at [451, 208] on link "Next »" at bounding box center [465, 206] width 55 height 29
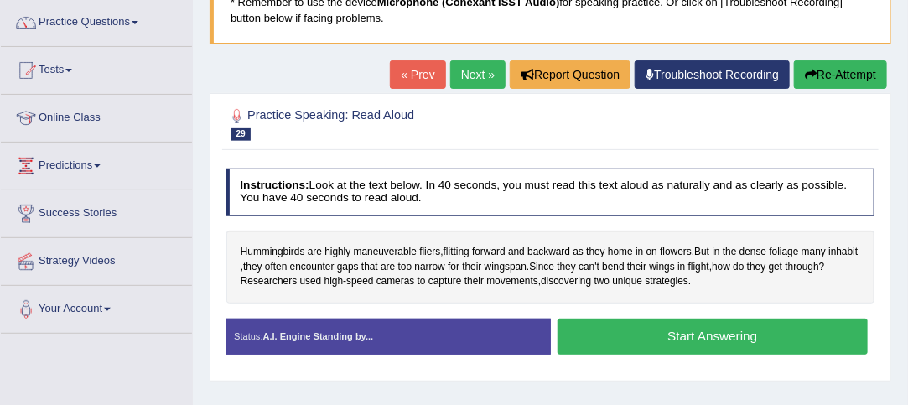
click at [739, 329] on button "Start Answering" at bounding box center [712, 337] width 310 height 36
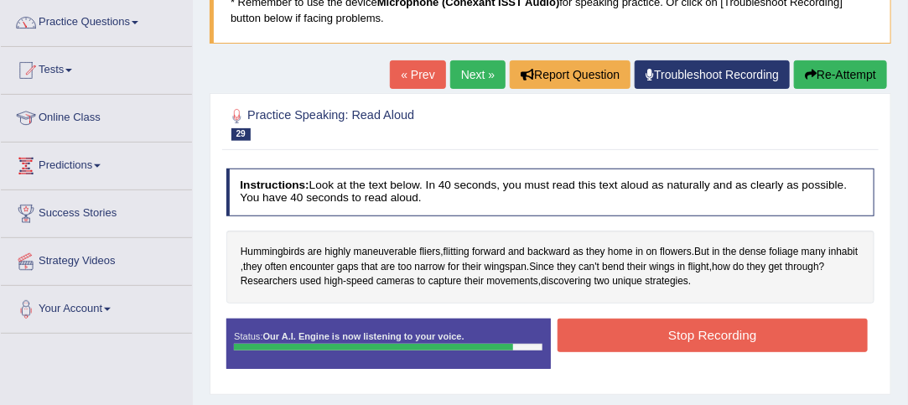
click at [713, 337] on button "Stop Recording" at bounding box center [712, 335] width 310 height 33
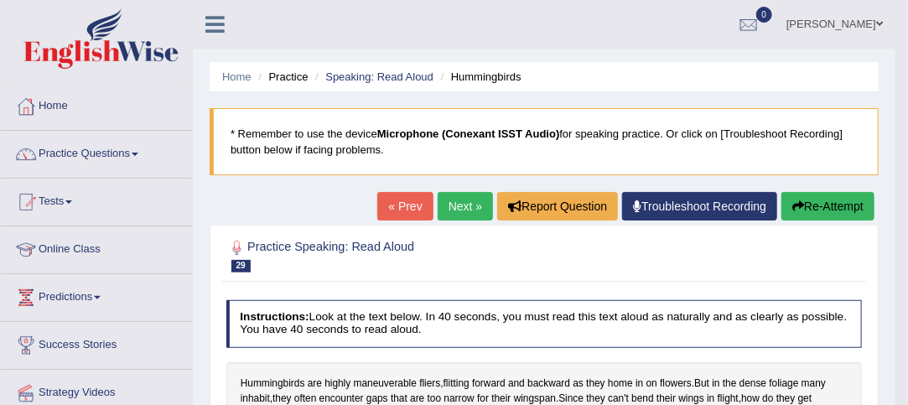
click at [464, 208] on link "Next »" at bounding box center [465, 206] width 55 height 29
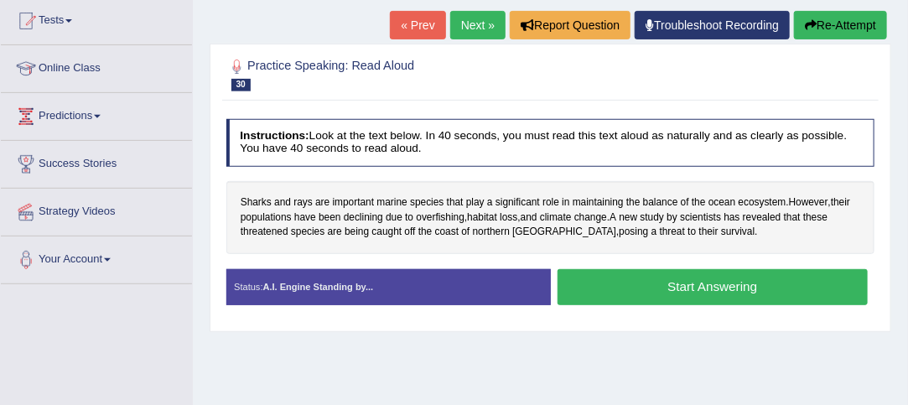
click at [665, 290] on button "Start Answering" at bounding box center [712, 287] width 310 height 36
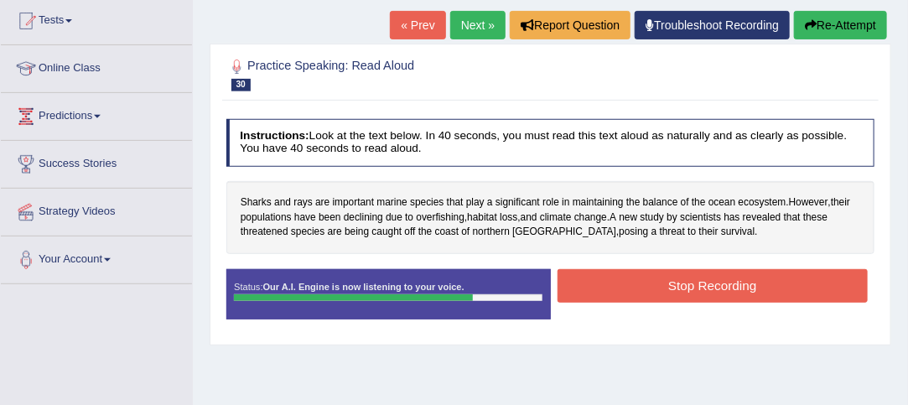
click at [731, 288] on button "Stop Recording" at bounding box center [712, 285] width 310 height 33
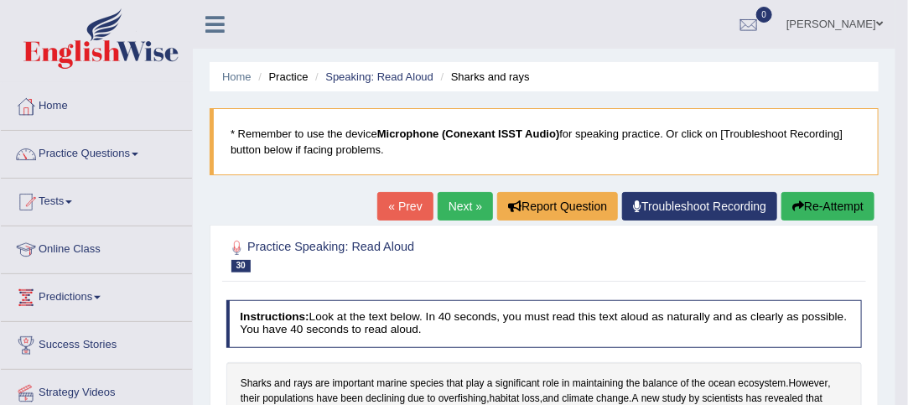
click at [138, 153] on span at bounding box center [135, 154] width 7 height 3
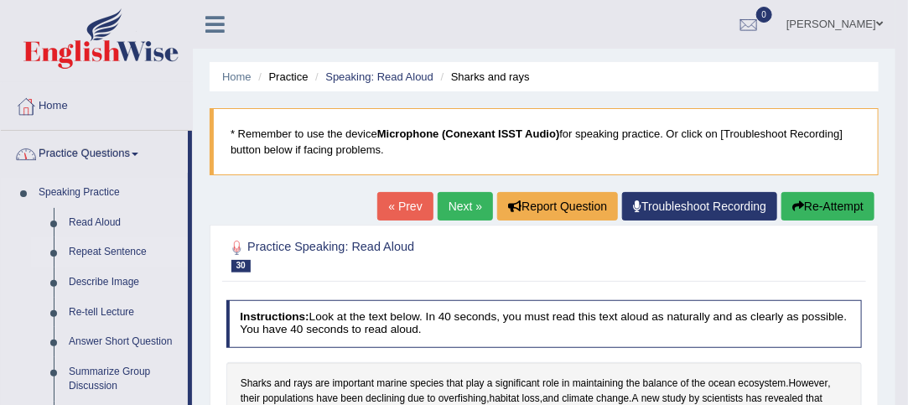
click at [124, 255] on link "Repeat Sentence" at bounding box center [124, 252] width 127 height 30
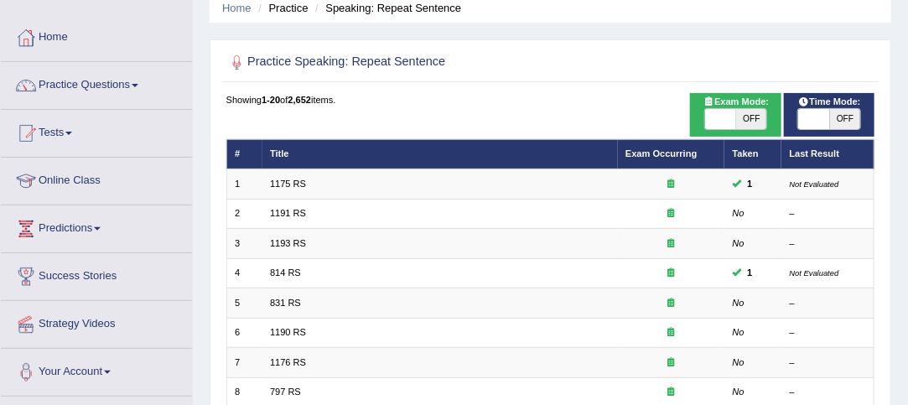
scroll to position [69, 0]
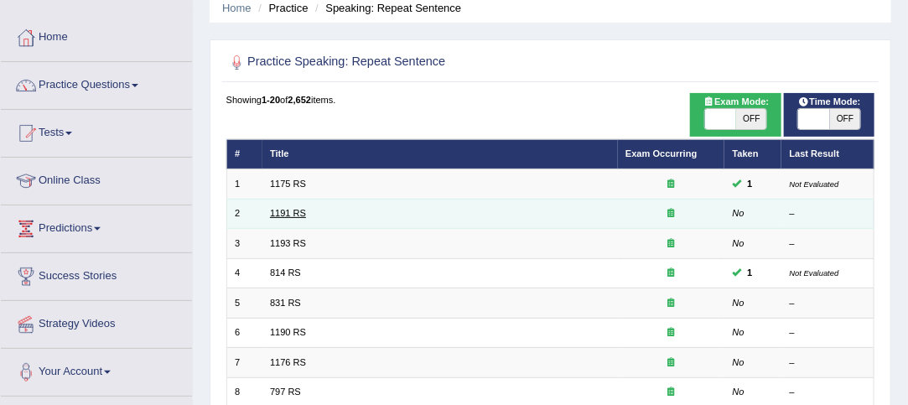
click at [289, 215] on link "1191 RS" at bounding box center [288, 213] width 36 height 10
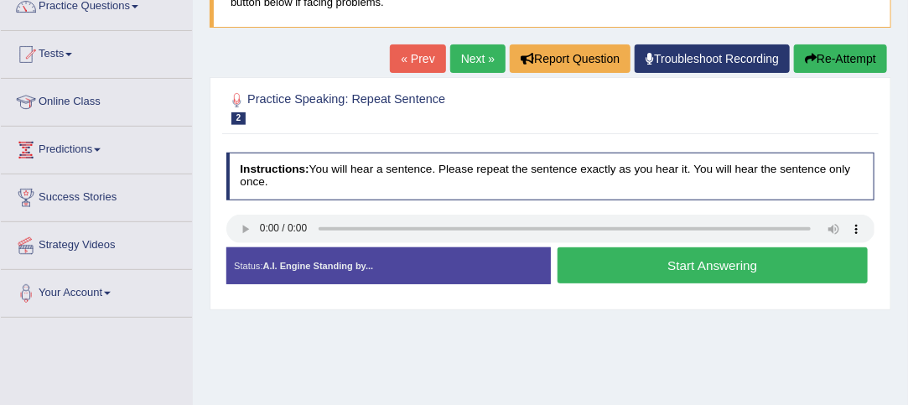
click at [736, 267] on button "Start Answering" at bounding box center [712, 265] width 310 height 36
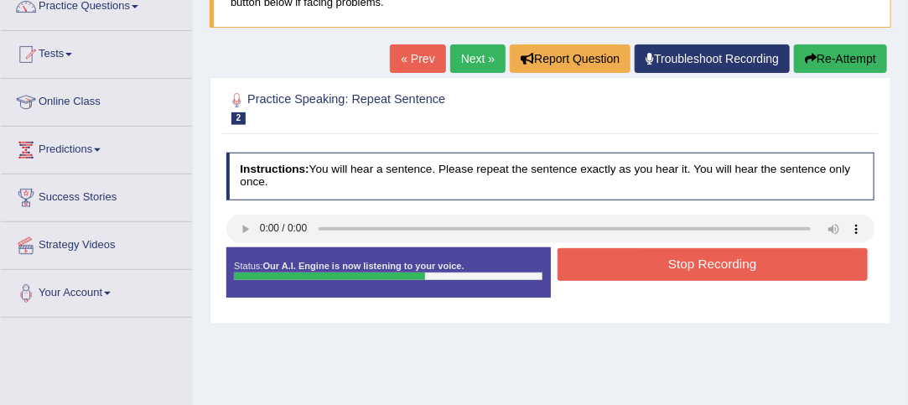
click at [733, 268] on button "Stop Recording" at bounding box center [712, 264] width 310 height 33
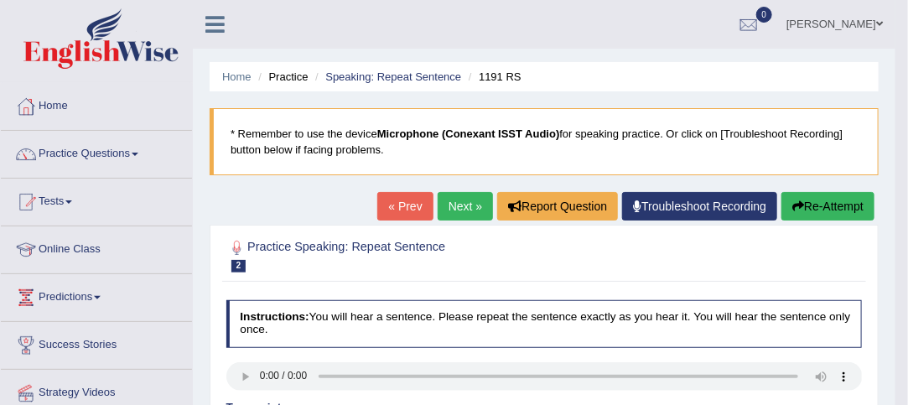
click at [459, 205] on link "Next »" at bounding box center [465, 206] width 55 height 29
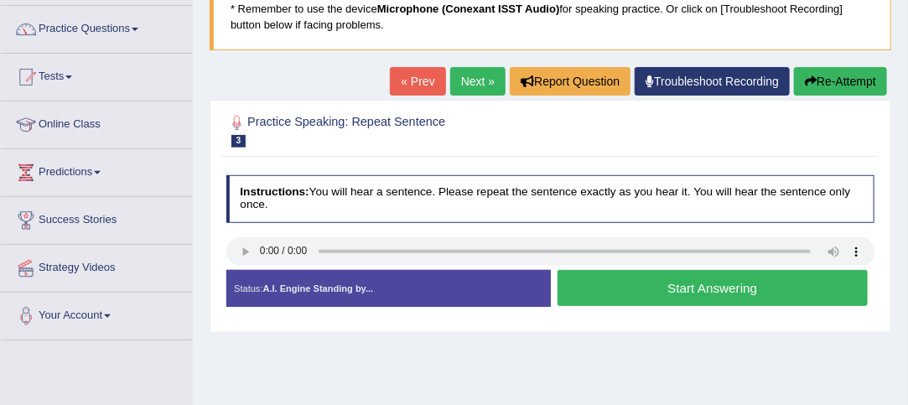
scroll to position [128, 0]
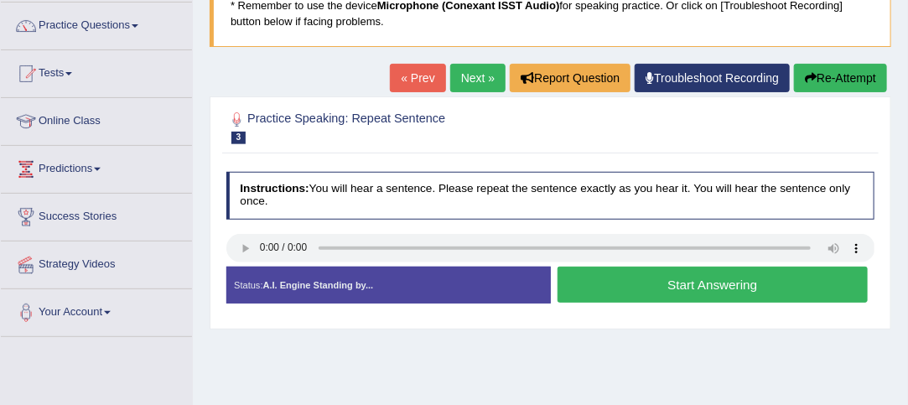
click at [739, 287] on button "Start Answering" at bounding box center [712, 285] width 310 height 36
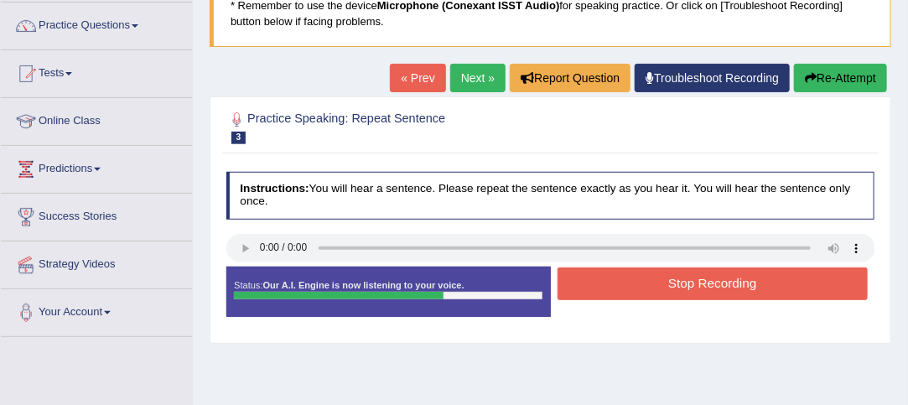
click at [719, 280] on button "Stop Recording" at bounding box center [712, 283] width 310 height 33
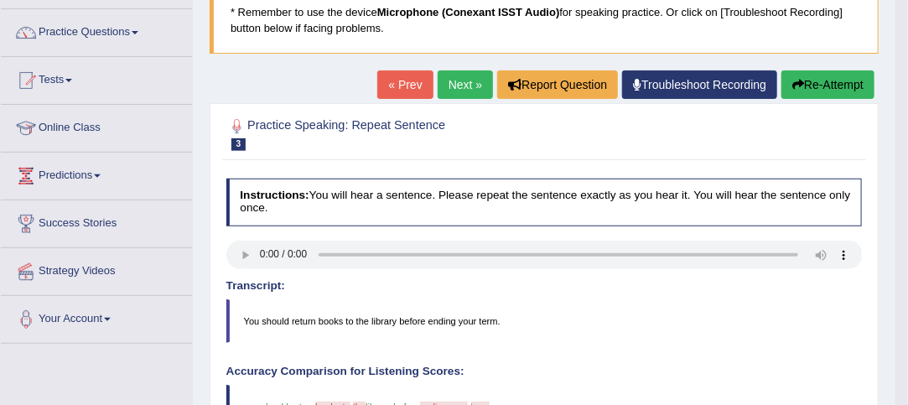
scroll to position [121, 0]
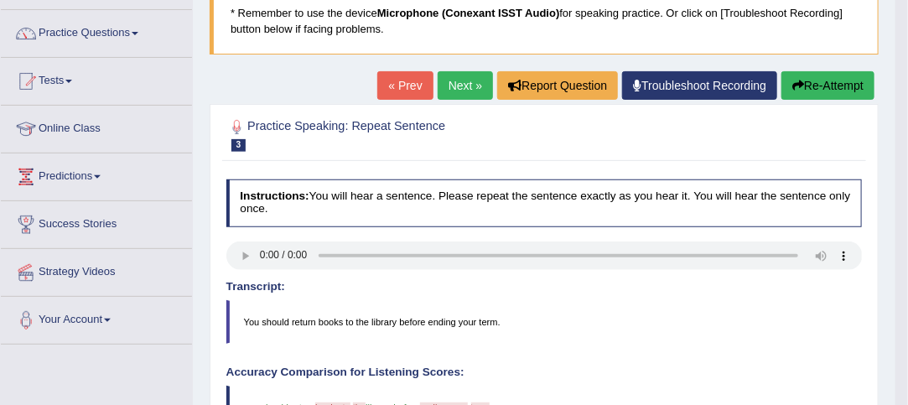
click at [452, 87] on link "Next »" at bounding box center [465, 85] width 55 height 29
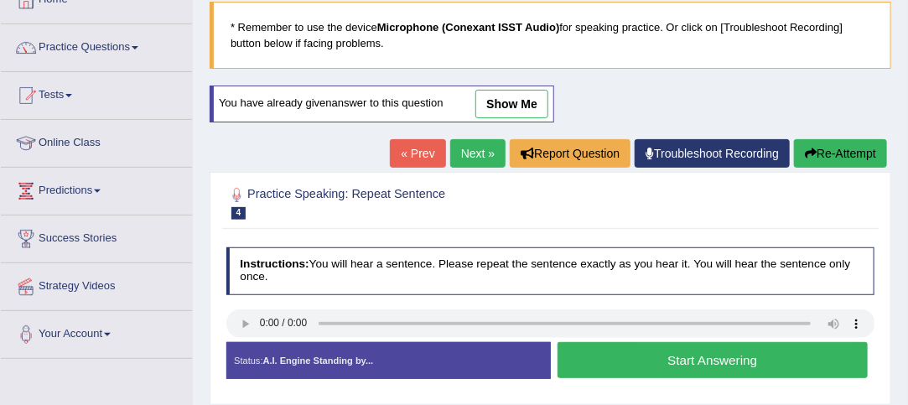
click at [249, 342] on div "Status: A.I. Engine Standing by..." at bounding box center [388, 360] width 324 height 37
click at [696, 360] on button "Start Answering" at bounding box center [712, 360] width 310 height 36
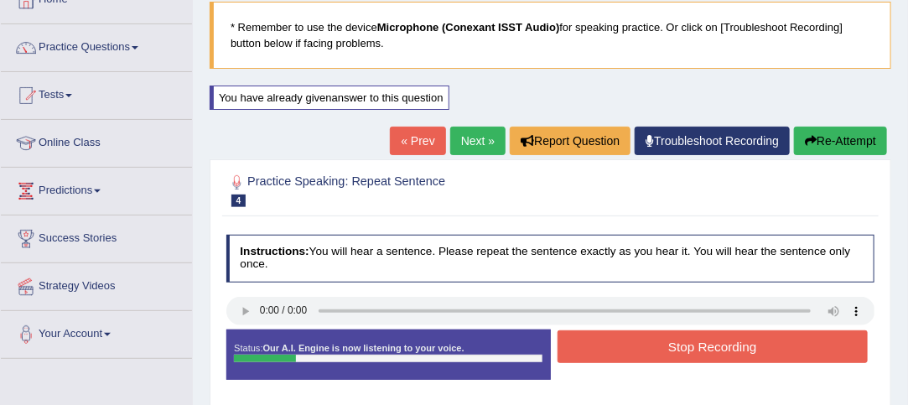
click at [661, 329] on div "Start Answering" at bounding box center [713, 329] width 324 height 1
click at [716, 340] on button "Stop Recording" at bounding box center [712, 346] width 310 height 33
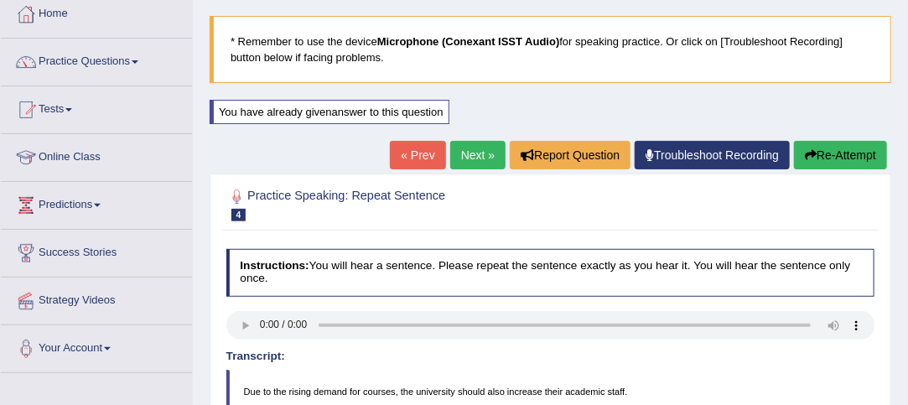
scroll to position [91, 0]
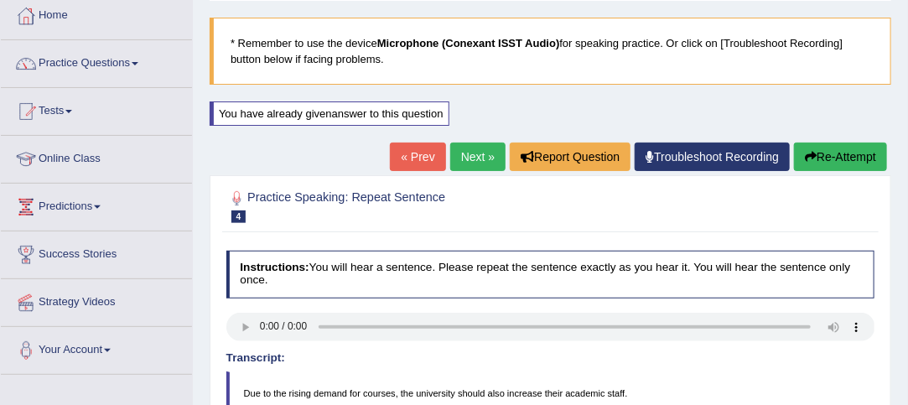
click at [476, 154] on link "Next »" at bounding box center [477, 157] width 55 height 29
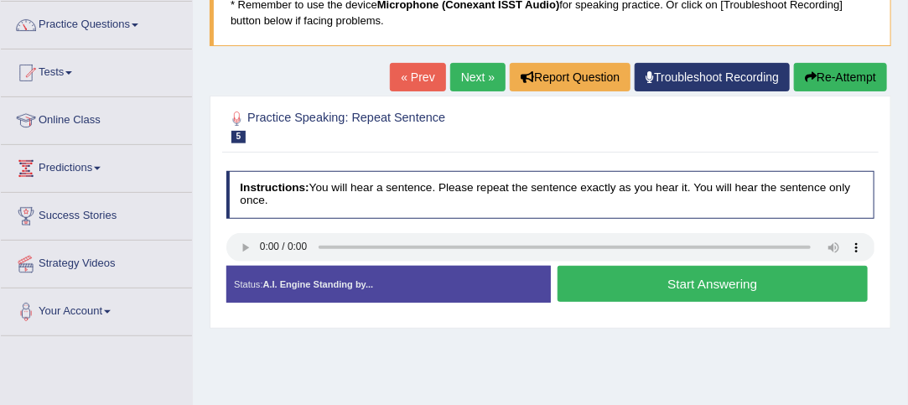
scroll to position [131, 0]
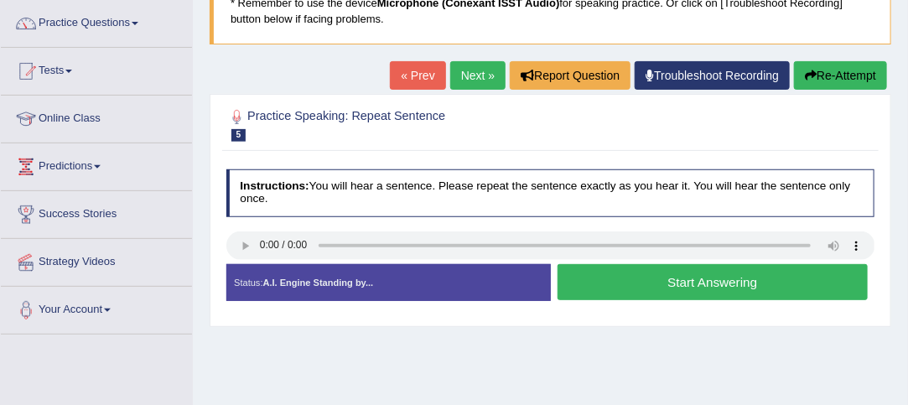
click at [690, 264] on button "Start Answering" at bounding box center [712, 282] width 310 height 36
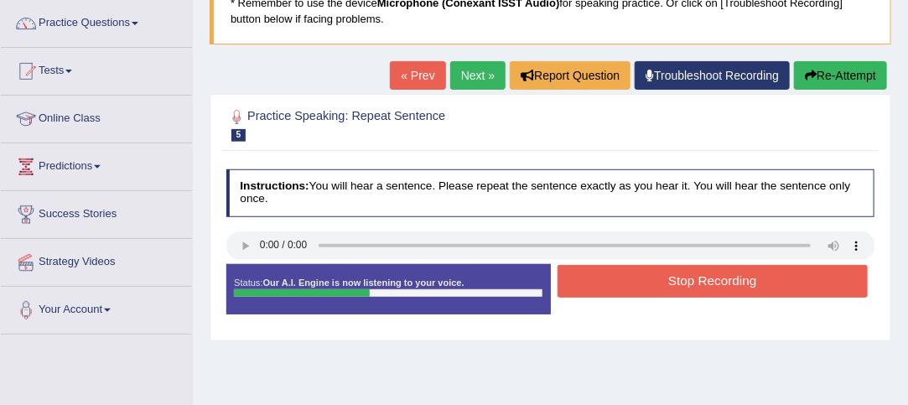
click at [723, 272] on button "Stop Recording" at bounding box center [712, 281] width 310 height 33
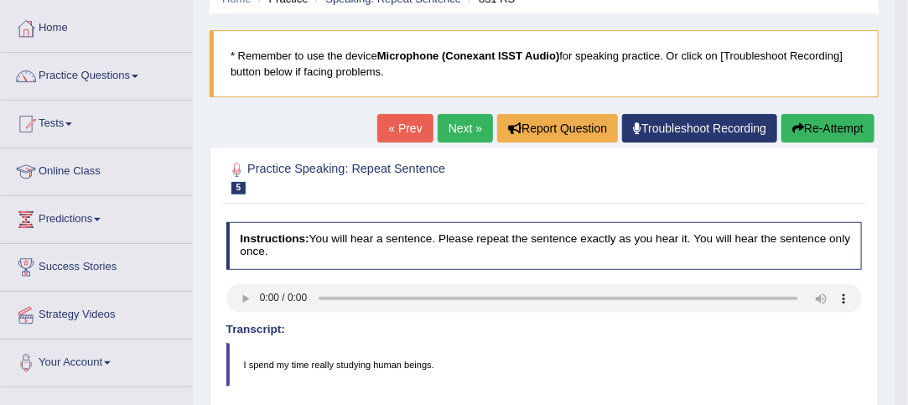
scroll to position [75, 0]
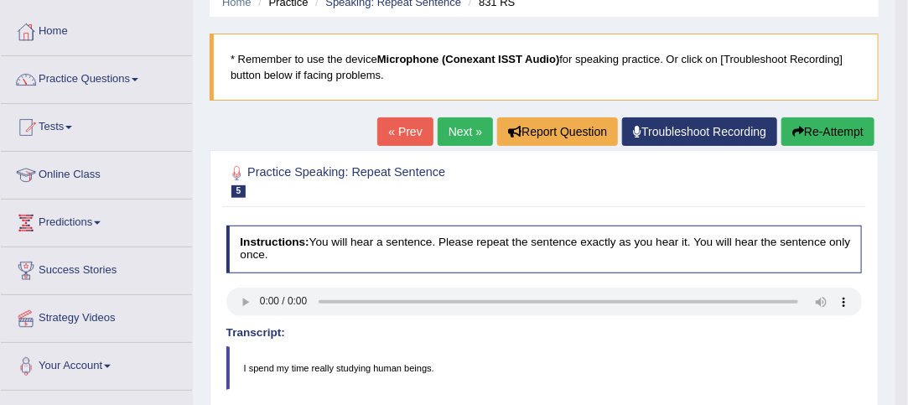
click at [463, 132] on link "Next »" at bounding box center [465, 131] width 55 height 29
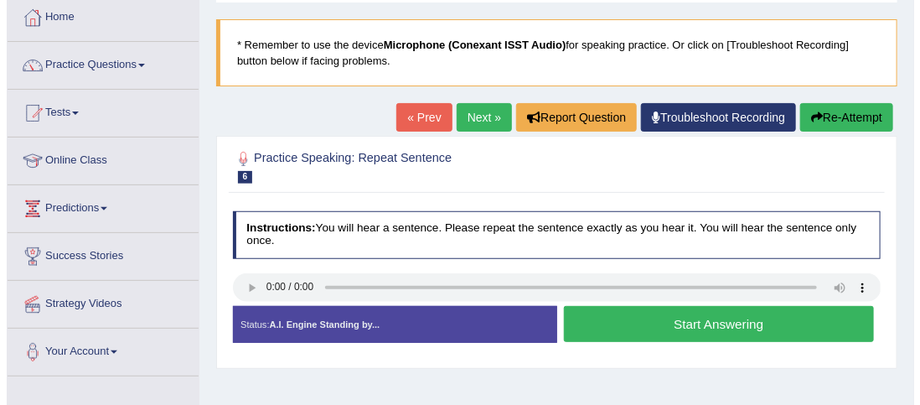
scroll to position [91, 0]
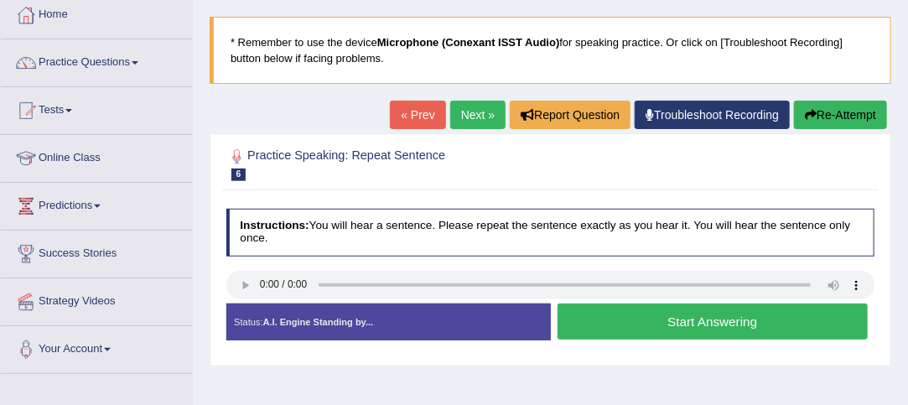
click at [702, 325] on button "Start Answering" at bounding box center [712, 321] width 310 height 36
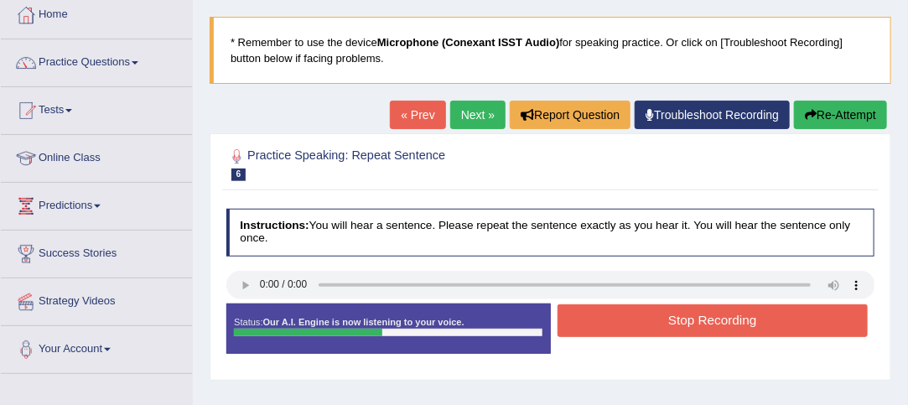
click at [716, 330] on button "Stop Recording" at bounding box center [712, 320] width 310 height 33
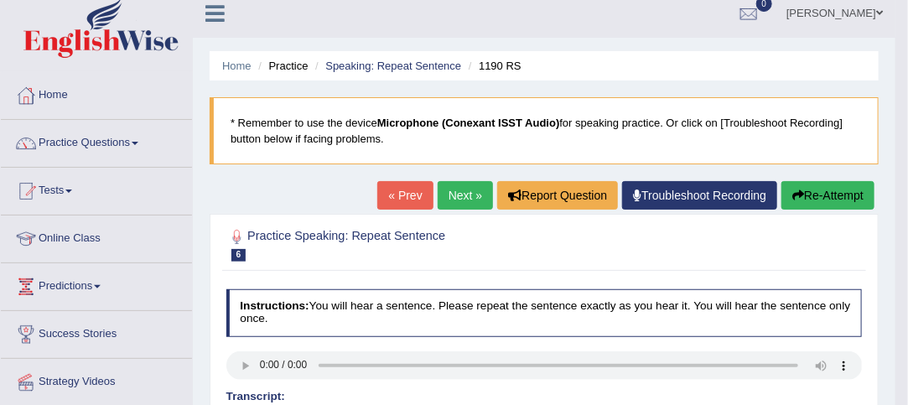
scroll to position [0, 0]
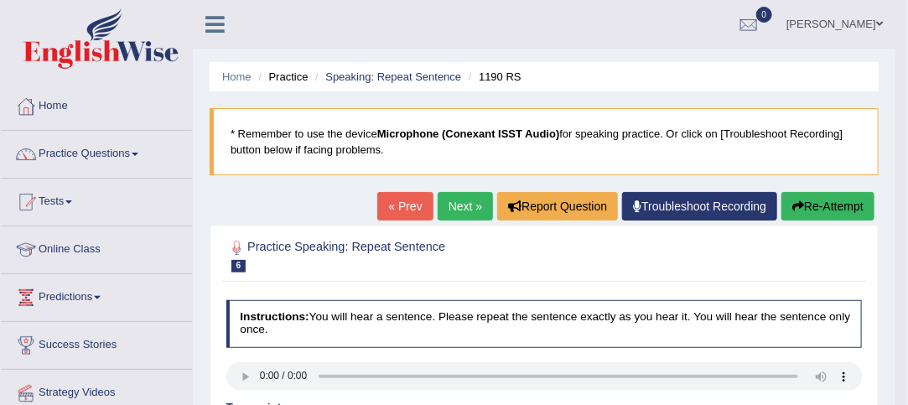
click at [466, 209] on link "Next »" at bounding box center [465, 206] width 55 height 29
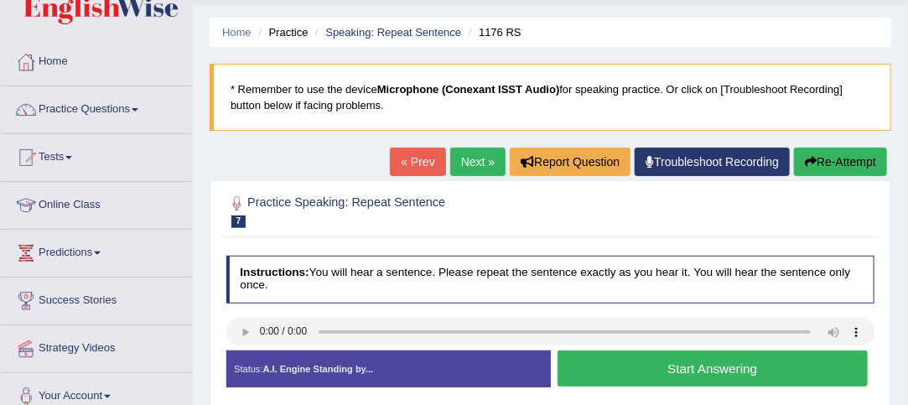
scroll to position [44, 0]
click at [708, 376] on button "Start Answering" at bounding box center [712, 368] width 310 height 36
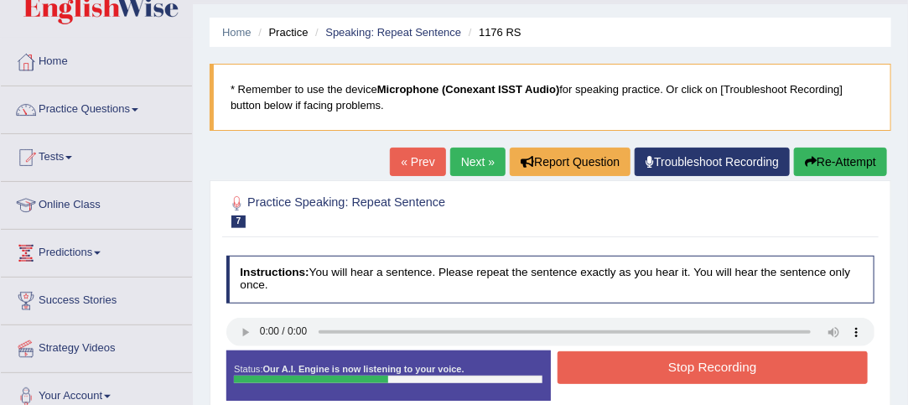
click at [713, 376] on button "Stop Recording" at bounding box center [712, 367] width 310 height 33
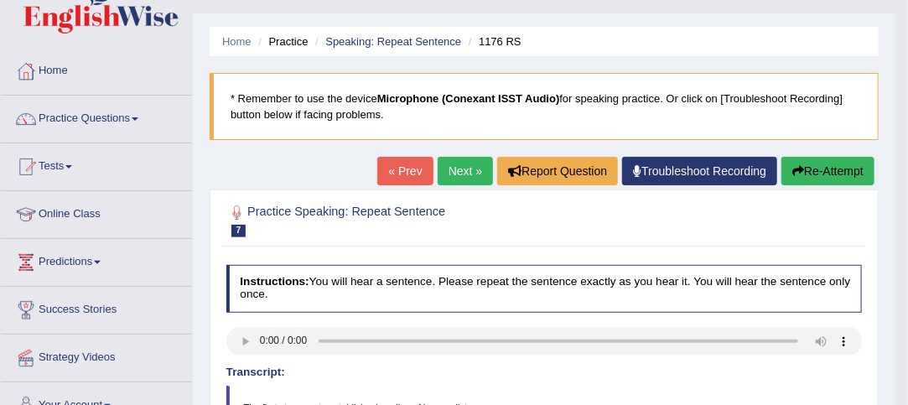
scroll to position [34, 0]
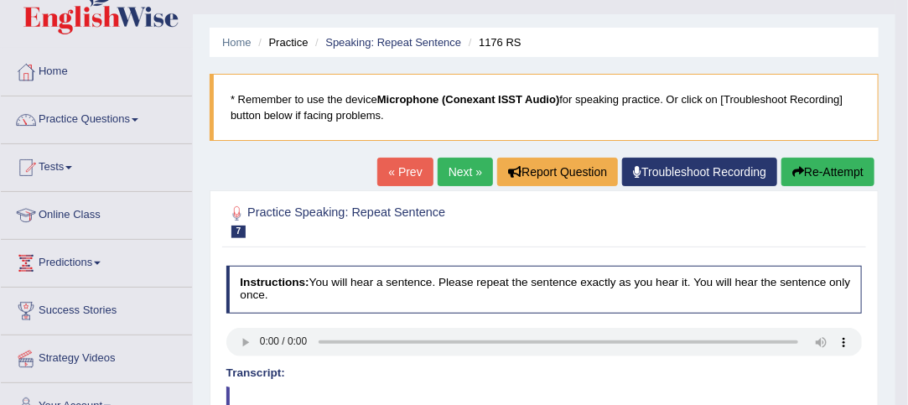
click at [463, 171] on link "Next »" at bounding box center [465, 172] width 55 height 29
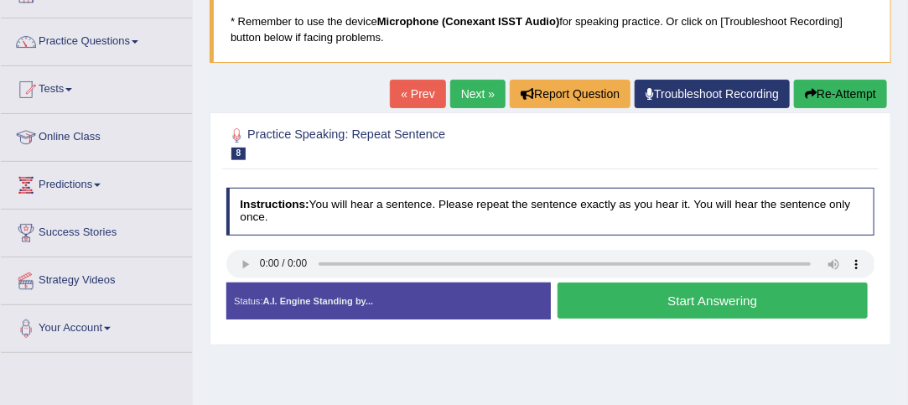
scroll to position [131, 0]
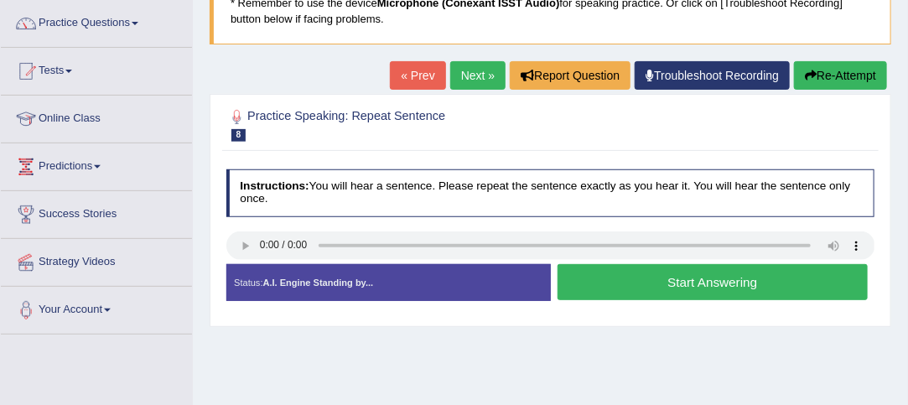
click at [248, 264] on div "Status: A.I. Engine Standing by..." at bounding box center [388, 282] width 324 height 37
click at [242, 264] on div "Status: A.I. Engine Standing by..." at bounding box center [388, 282] width 324 height 37
click at [707, 282] on button "Start Answering" at bounding box center [712, 282] width 310 height 36
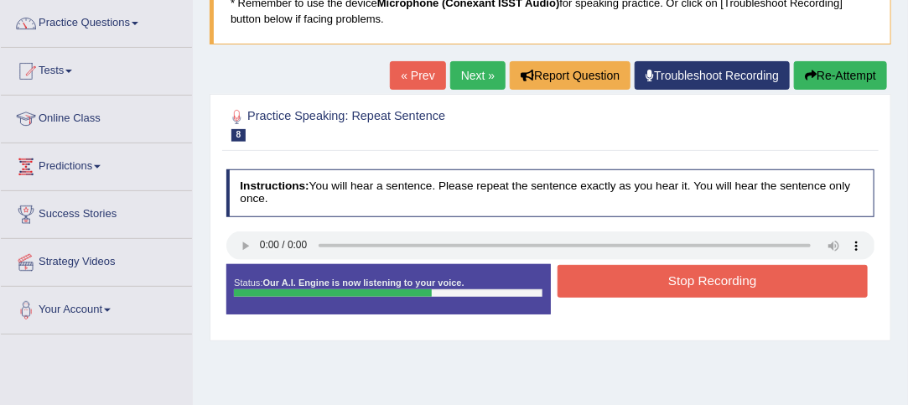
click at [727, 280] on button "Stop Recording" at bounding box center [712, 281] width 310 height 33
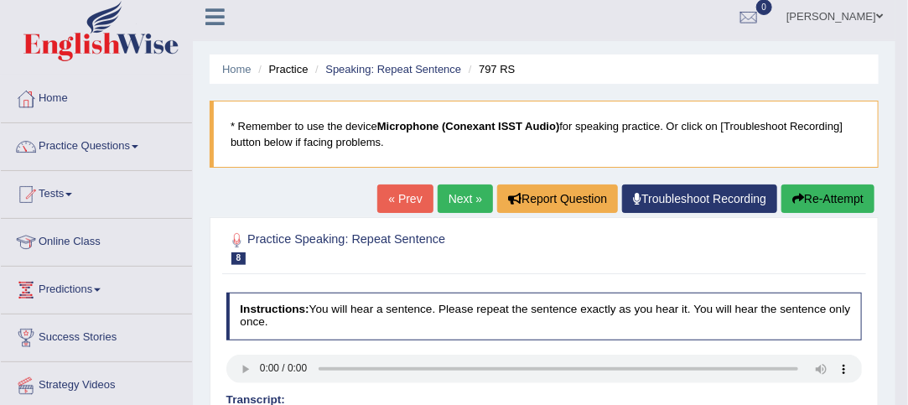
scroll to position [0, 0]
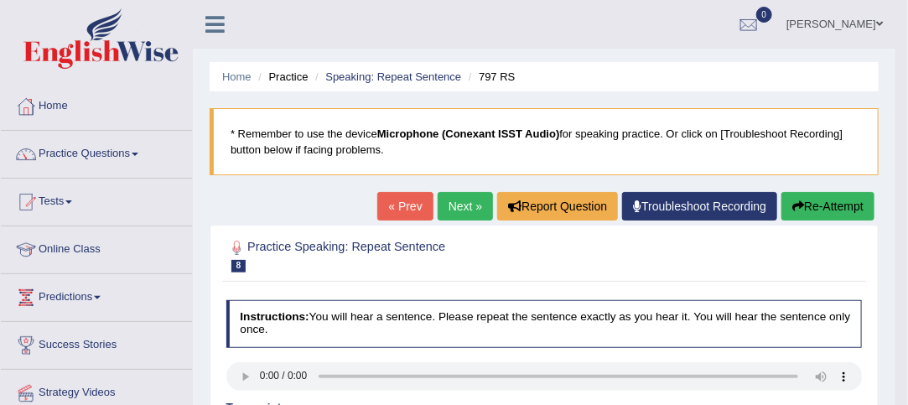
click at [464, 208] on link "Next »" at bounding box center [465, 206] width 55 height 29
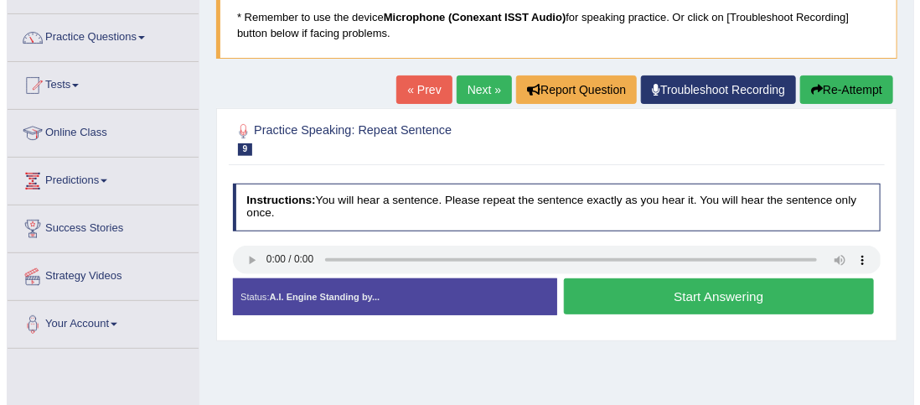
scroll to position [118, 0]
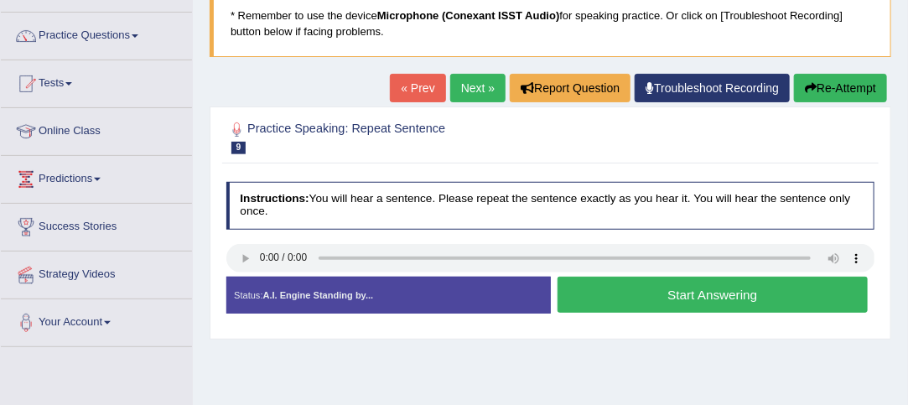
click at [715, 294] on button "Start Answering" at bounding box center [712, 295] width 310 height 36
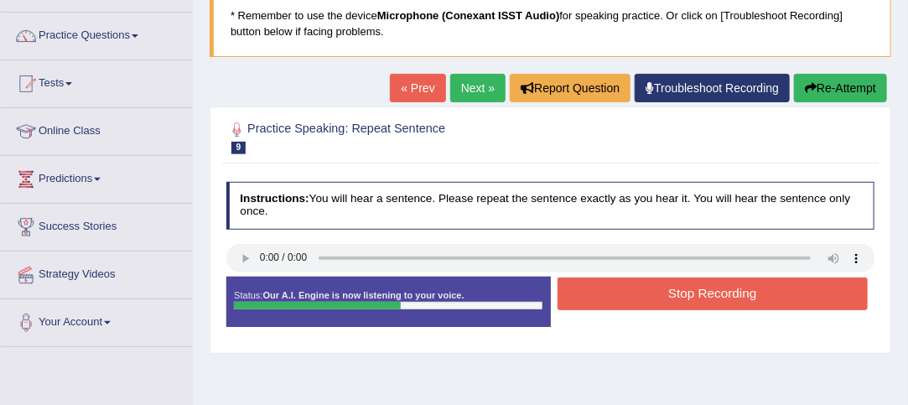
click at [718, 298] on button "Stop Recording" at bounding box center [712, 293] width 310 height 33
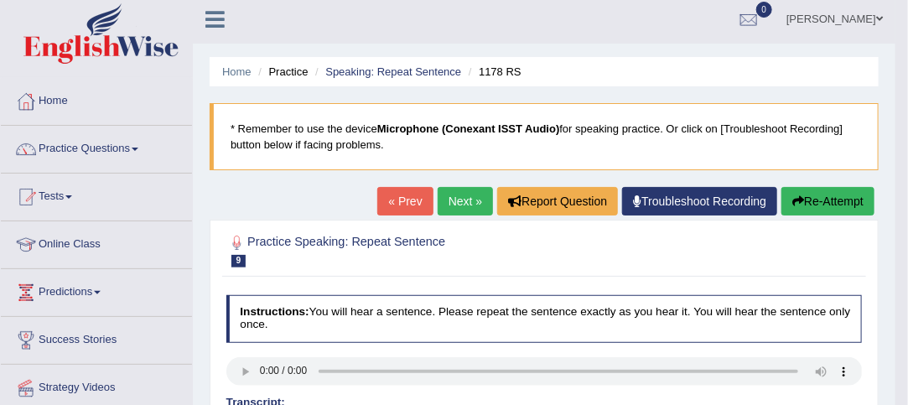
scroll to position [0, 0]
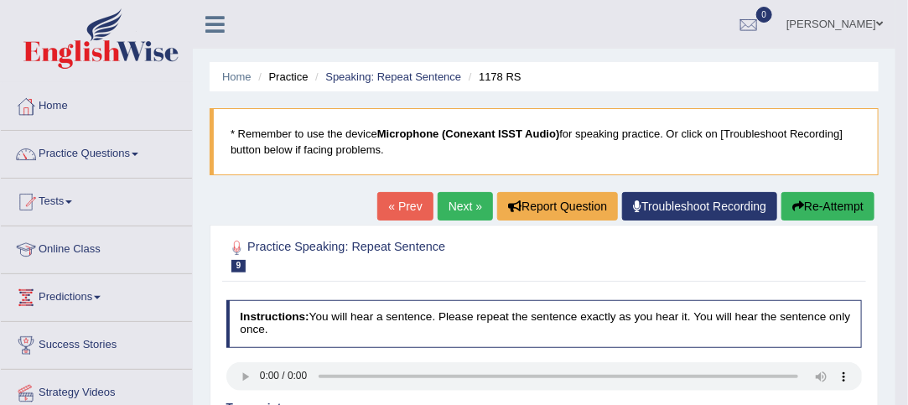
click at [467, 200] on link "Next »" at bounding box center [465, 206] width 55 height 29
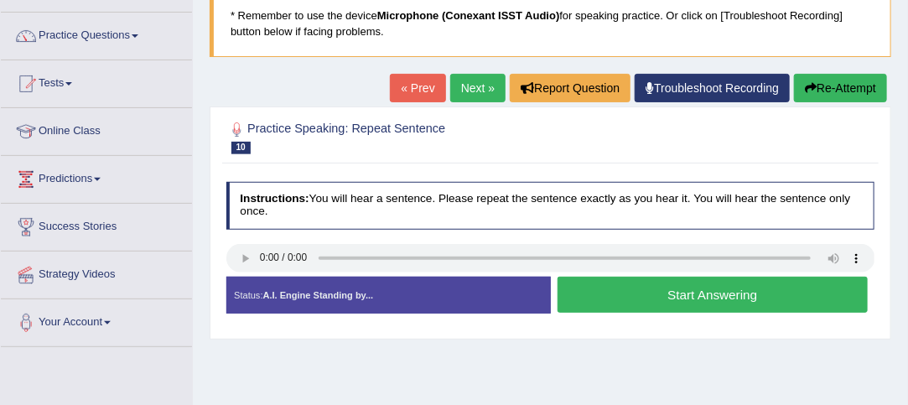
click at [693, 277] on button "Start Answering" at bounding box center [712, 295] width 310 height 36
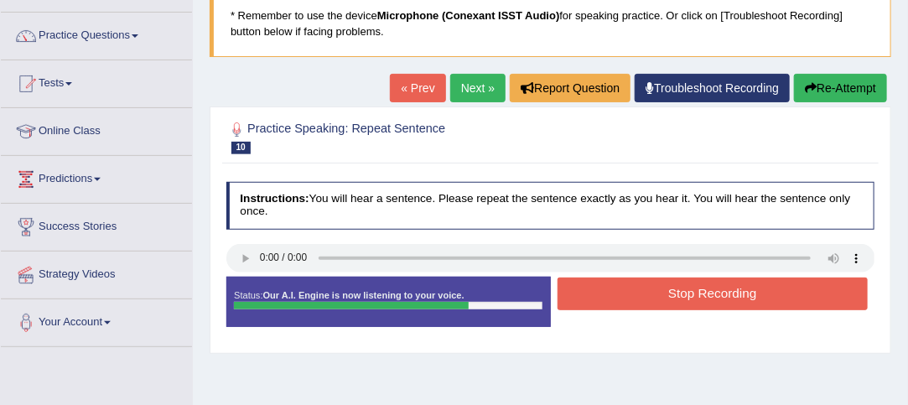
click at [740, 287] on button "Stop Recording" at bounding box center [712, 293] width 310 height 33
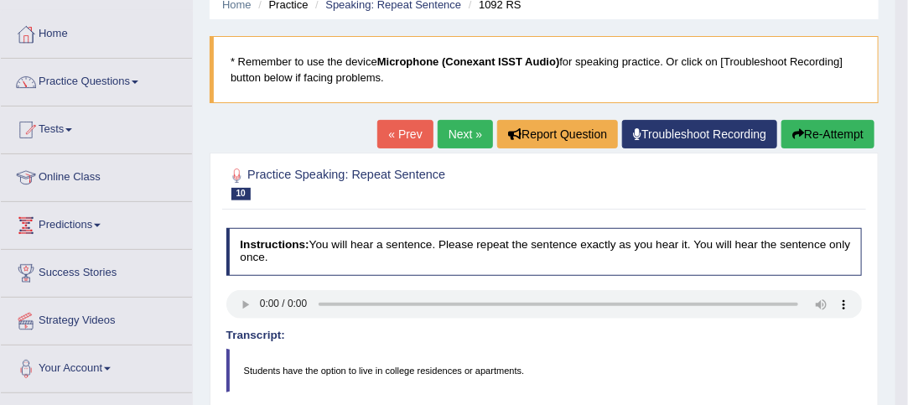
scroll to position [78, 0]
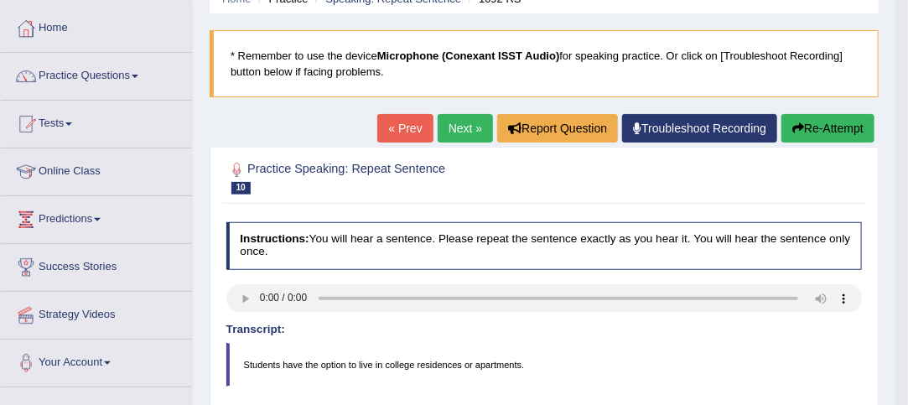
click at [461, 132] on link "Next »" at bounding box center [465, 128] width 55 height 29
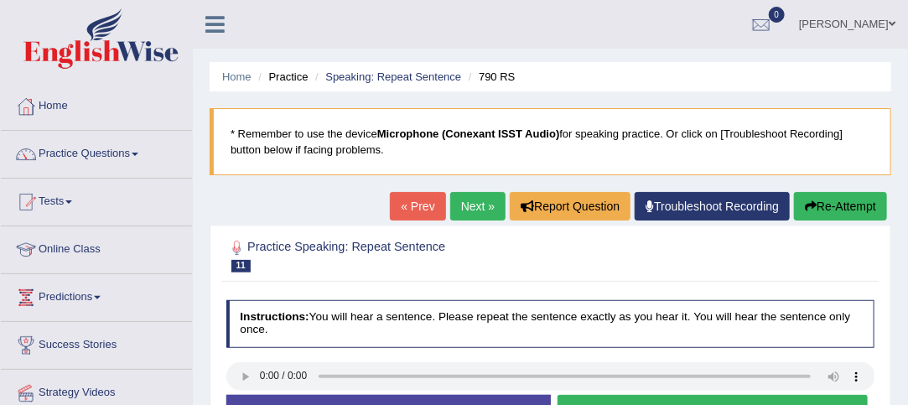
click at [414, 210] on link "« Prev" at bounding box center [417, 206] width 55 height 29
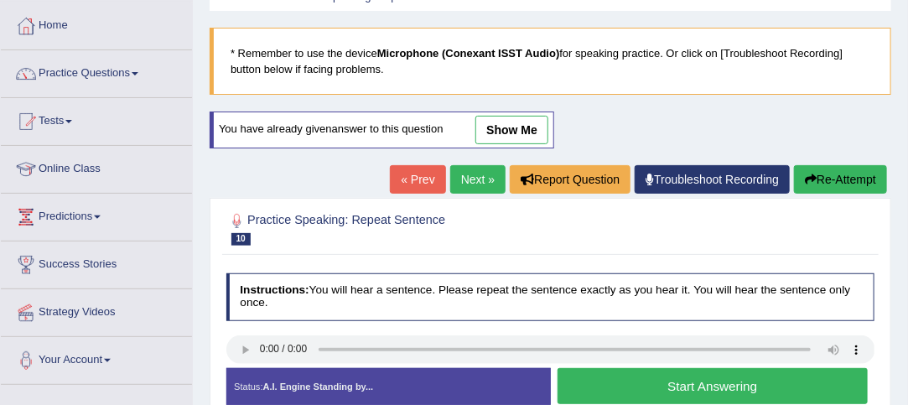
click at [472, 178] on link "Next »" at bounding box center [477, 179] width 55 height 29
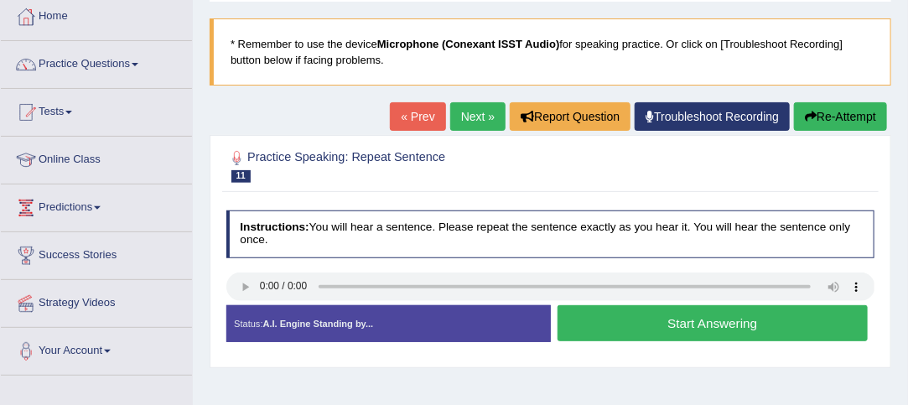
scroll to position [93, 0]
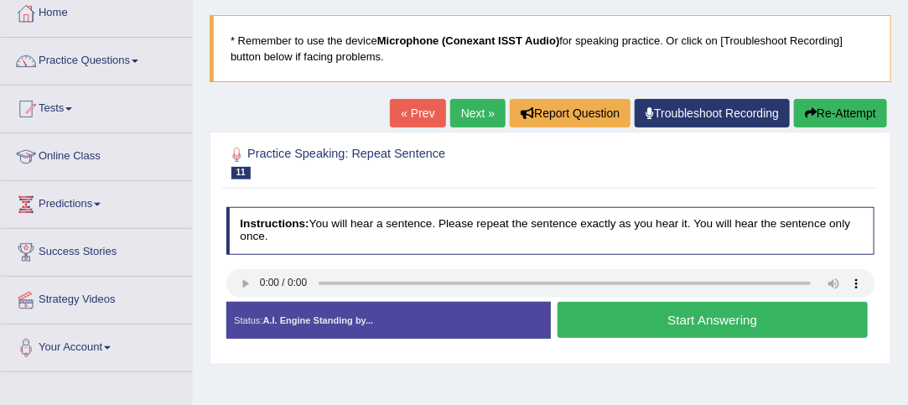
click at [708, 311] on button "Start Answering" at bounding box center [712, 320] width 310 height 36
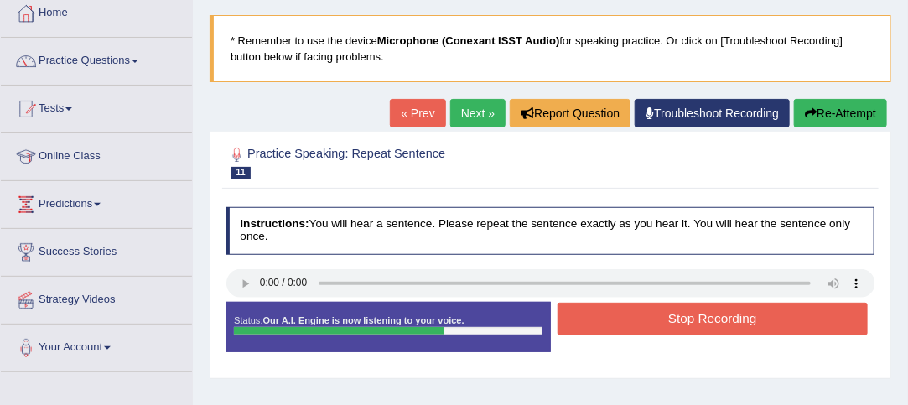
click at [727, 312] on button "Stop Recording" at bounding box center [712, 319] width 310 height 33
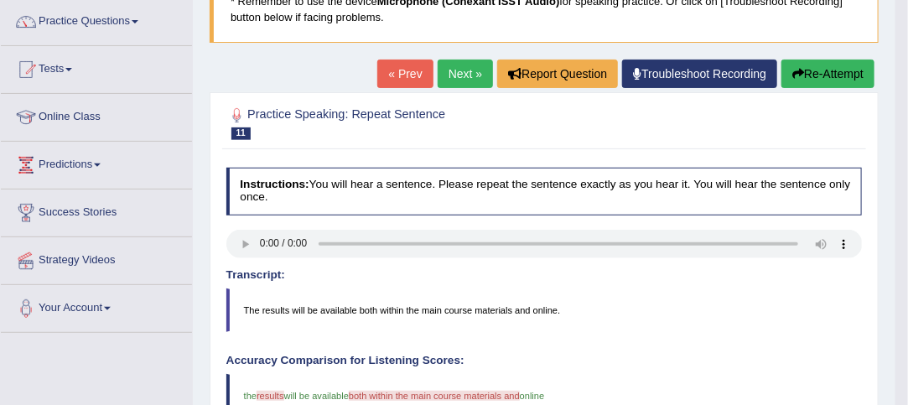
scroll to position [0, 0]
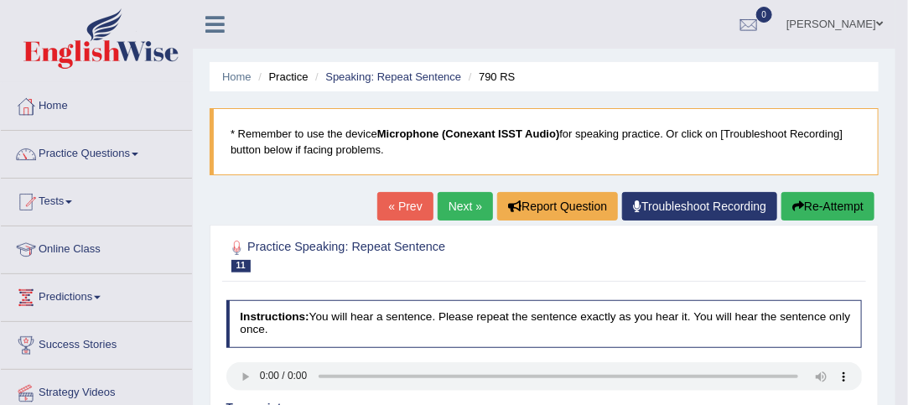
click at [465, 208] on link "Next »" at bounding box center [465, 206] width 55 height 29
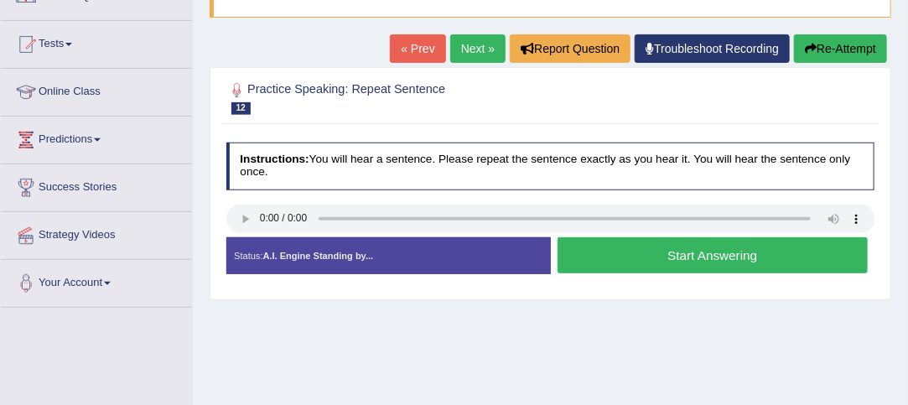
scroll to position [159, 0]
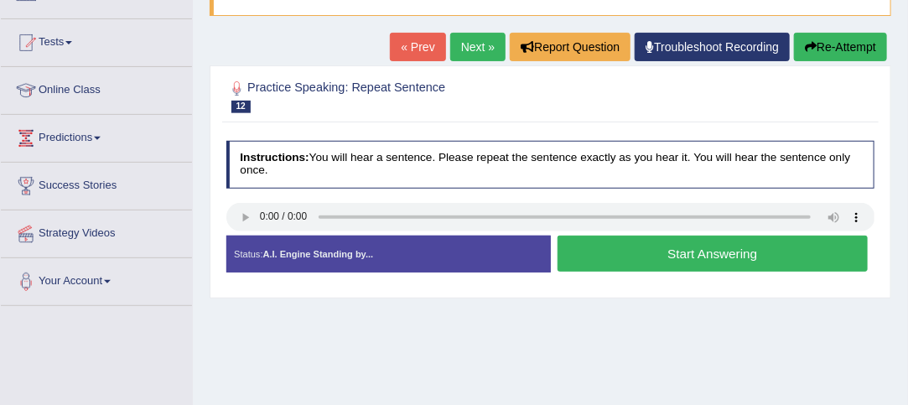
click at [699, 262] on button "Start Answering" at bounding box center [712, 254] width 310 height 36
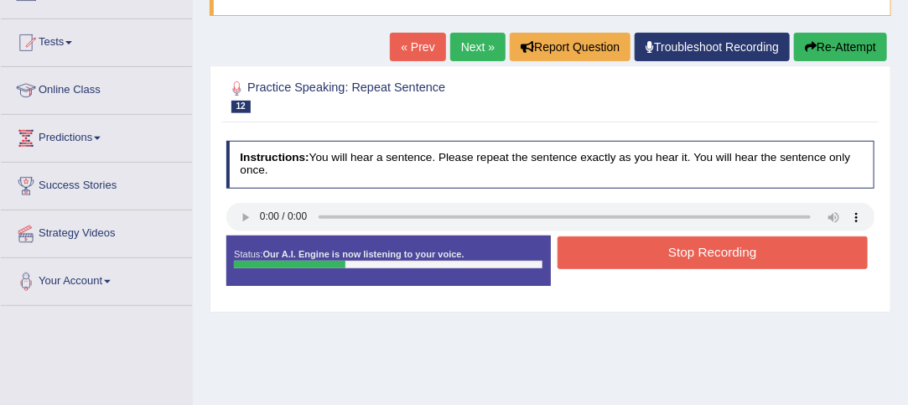
click at [718, 252] on button "Stop Recording" at bounding box center [712, 252] width 310 height 33
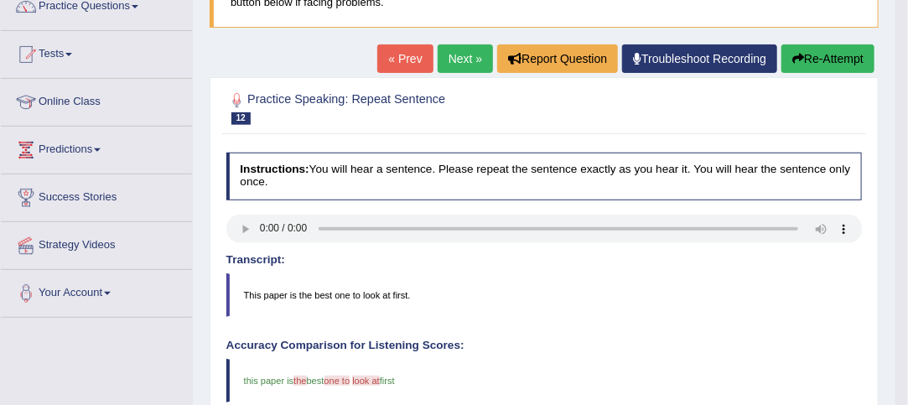
scroll to position [143, 0]
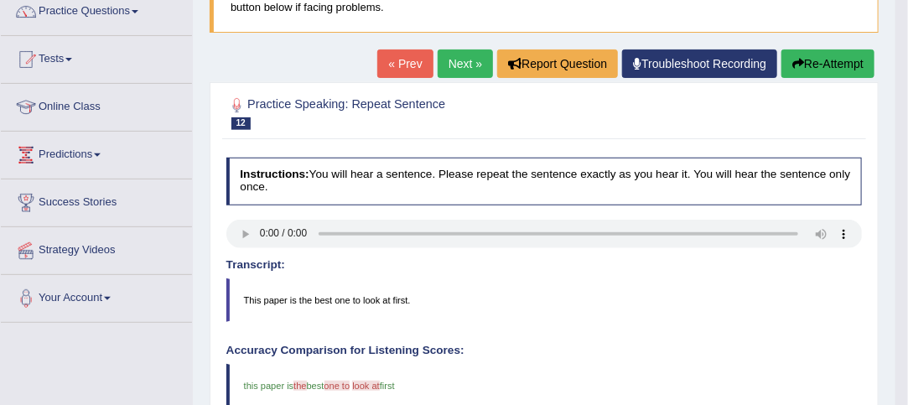
click at [458, 63] on link "Next »" at bounding box center [465, 63] width 55 height 29
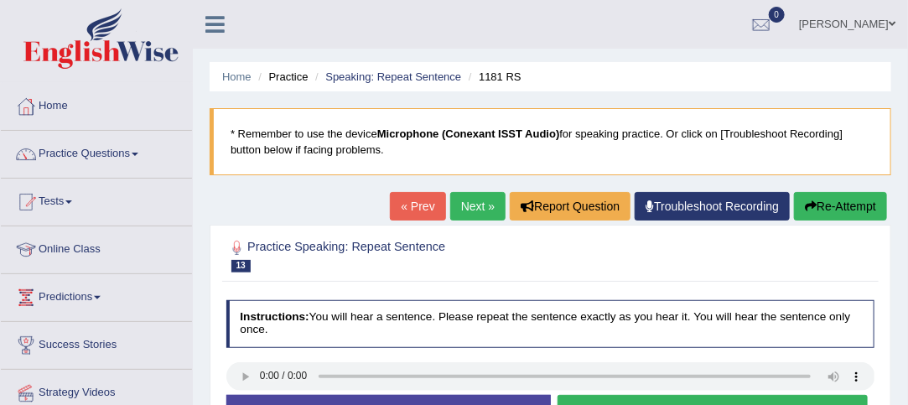
click at [245, 395] on div "Status: A.I. Engine Standing by..." at bounding box center [388, 413] width 324 height 37
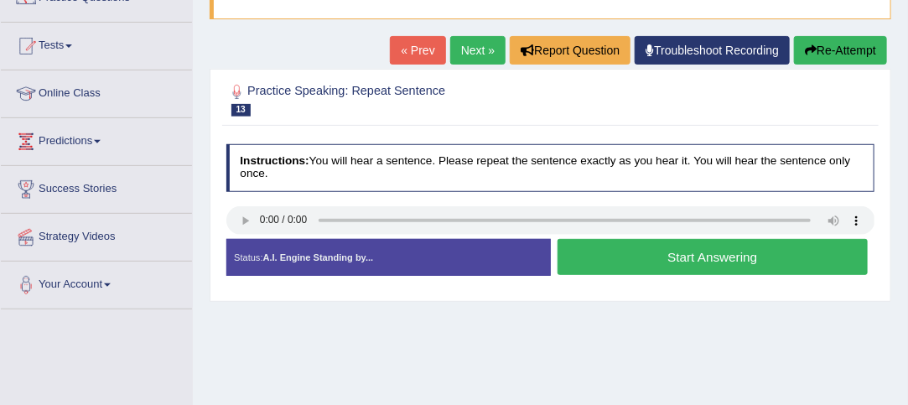
scroll to position [157, 0]
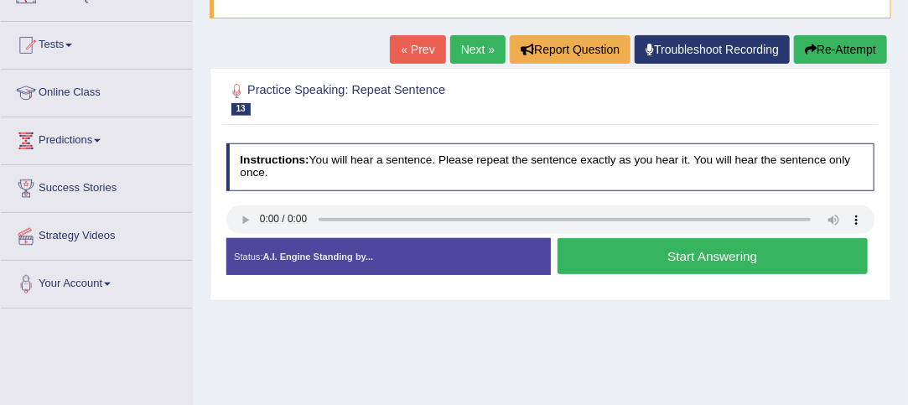
click at [704, 253] on button "Start Answering" at bounding box center [712, 256] width 310 height 36
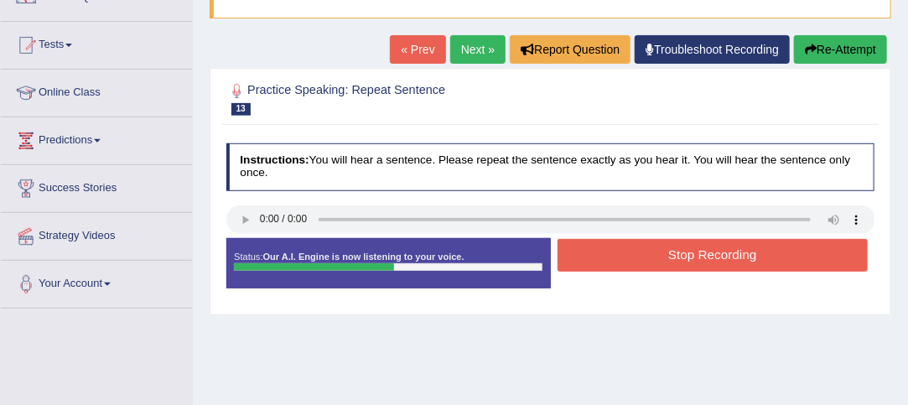
click at [694, 251] on button "Stop Recording" at bounding box center [712, 255] width 310 height 33
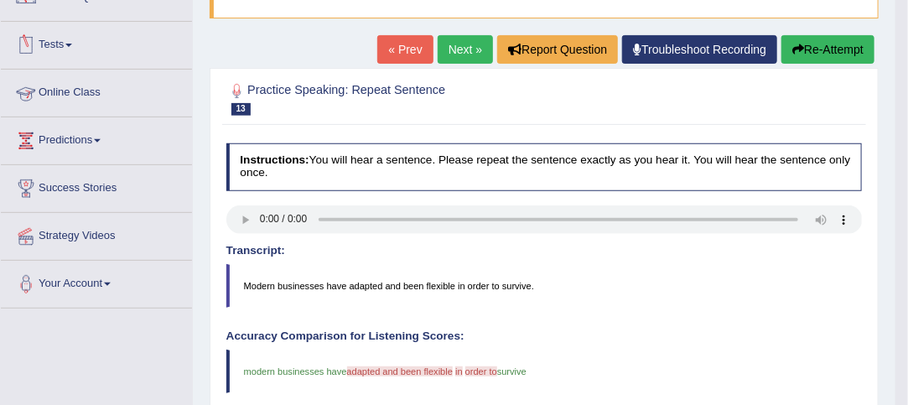
click at [75, 88] on link "Online Class" at bounding box center [96, 91] width 191 height 42
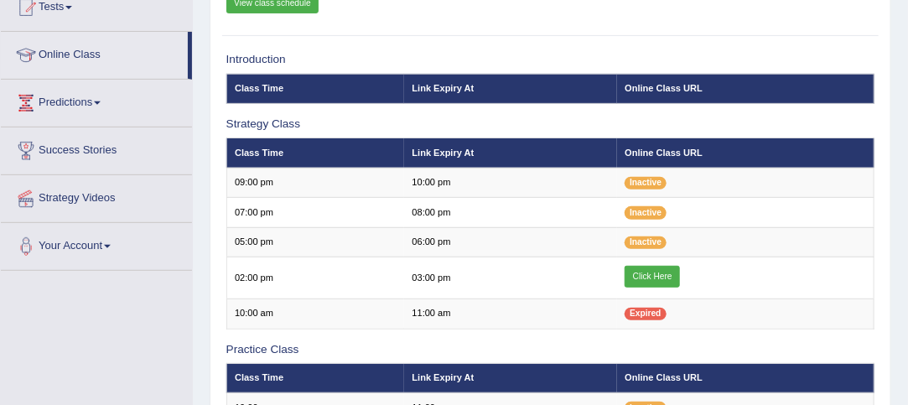
scroll to position [210, 0]
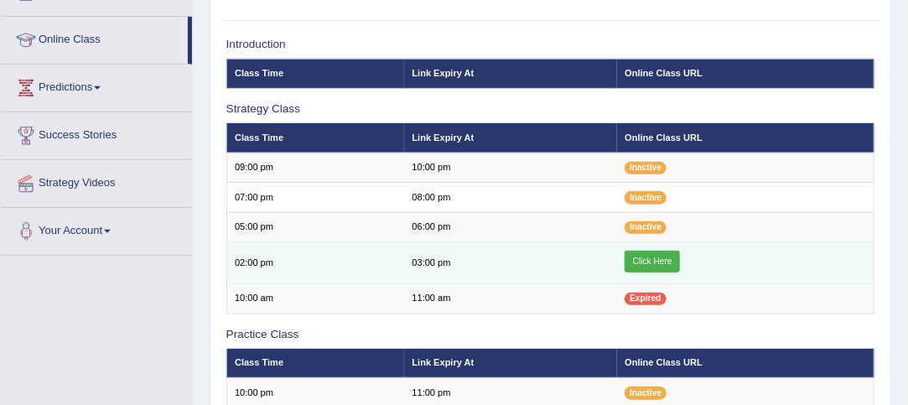
click at [653, 259] on link "Click Here" at bounding box center [652, 262] width 55 height 22
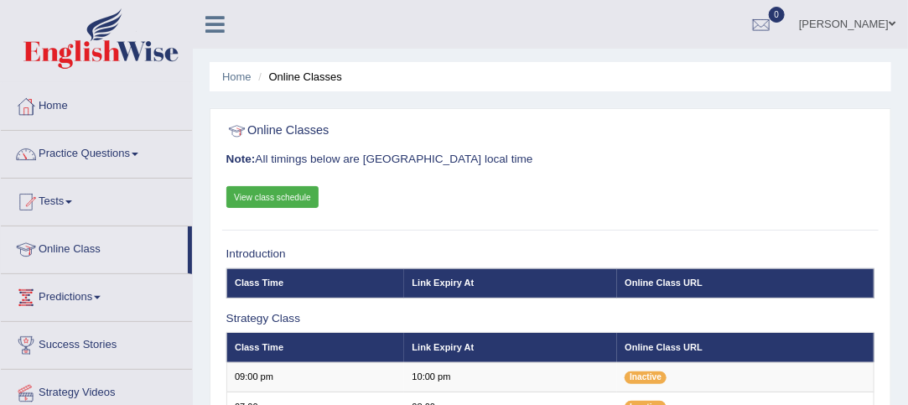
drag, startPoint x: 191, startPoint y: 45, endPoint x: 199, endPoint y: -8, distance: 53.4
click at [199, 0] on html "Toggle navigation Home Practice Questions Speaking Practice Read Aloud Repeat S…" at bounding box center [454, 202] width 908 height 405
click at [136, 150] on link "Practice Questions" at bounding box center [96, 152] width 191 height 42
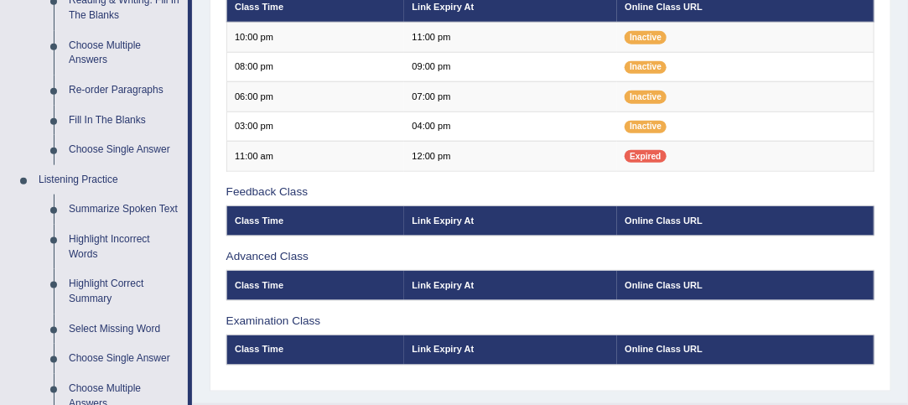
scroll to position [578, 0]
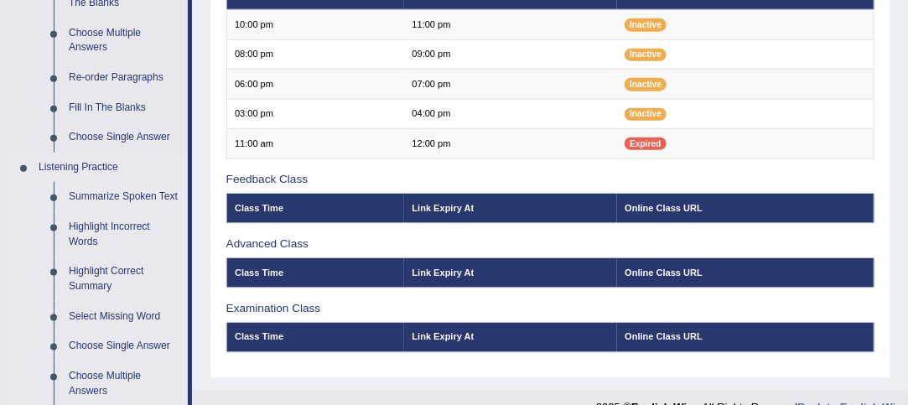
click at [109, 192] on link "Summarize Spoken Text" at bounding box center [124, 197] width 127 height 30
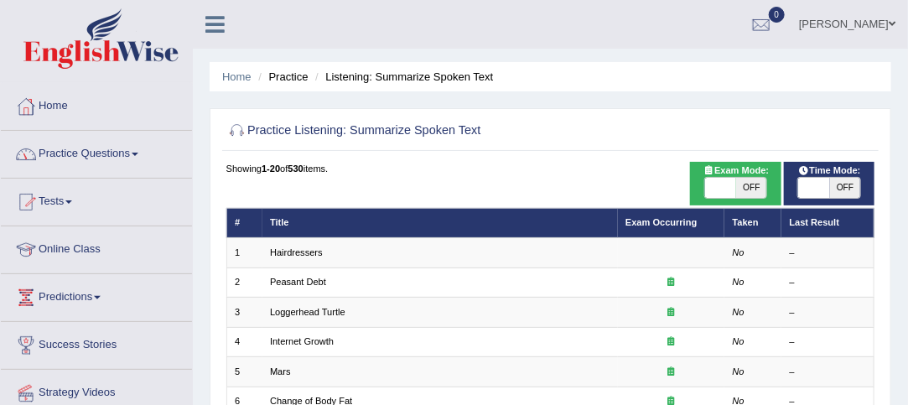
click at [187, 199] on link "Tests" at bounding box center [96, 200] width 191 height 42
